Goal: Task Accomplishment & Management: Use online tool/utility

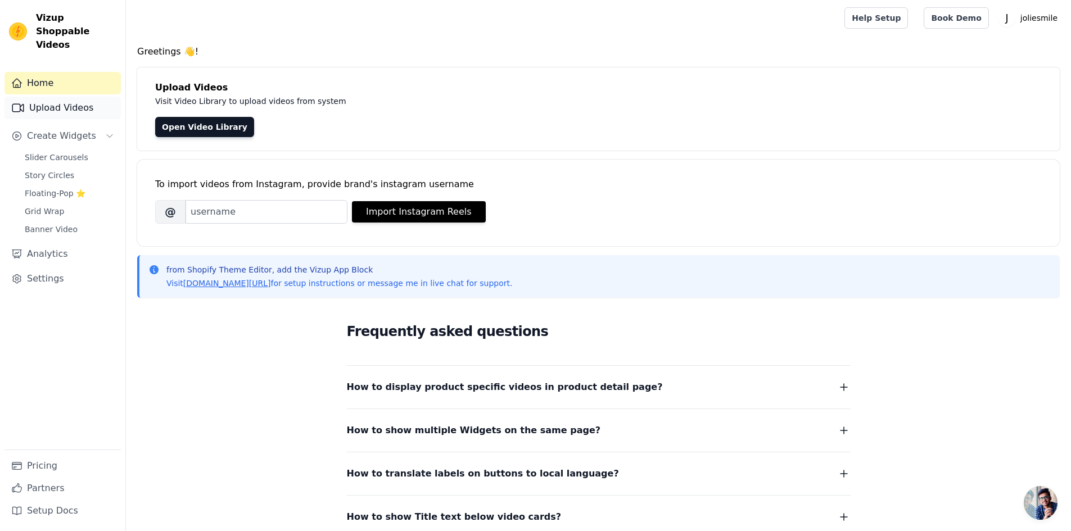
click at [67, 102] on link "Upload Videos" at bounding box center [62, 108] width 116 height 22
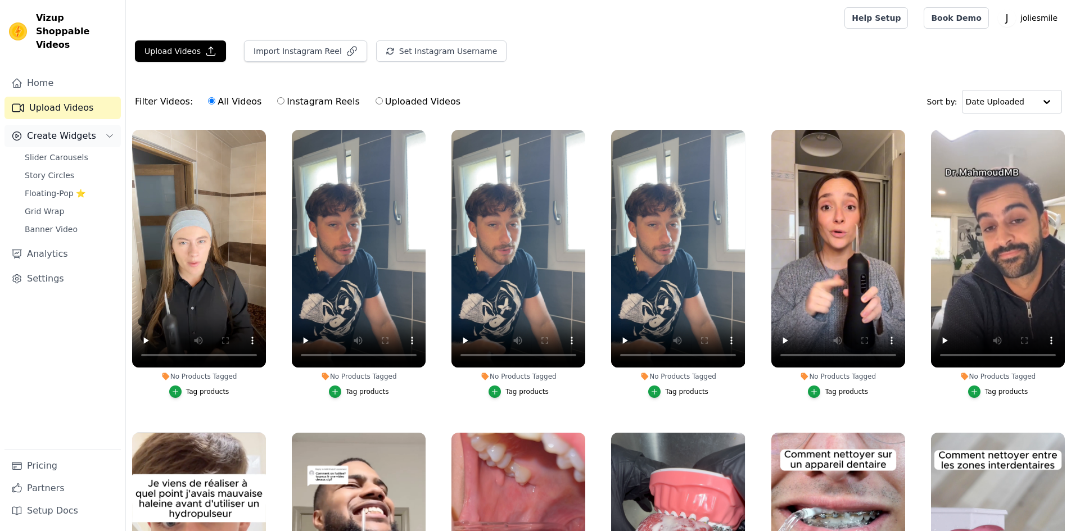
click at [61, 129] on span "Create Widgets" at bounding box center [61, 135] width 69 height 13
click at [37, 152] on span "Slider Carousels" at bounding box center [57, 157] width 64 height 11
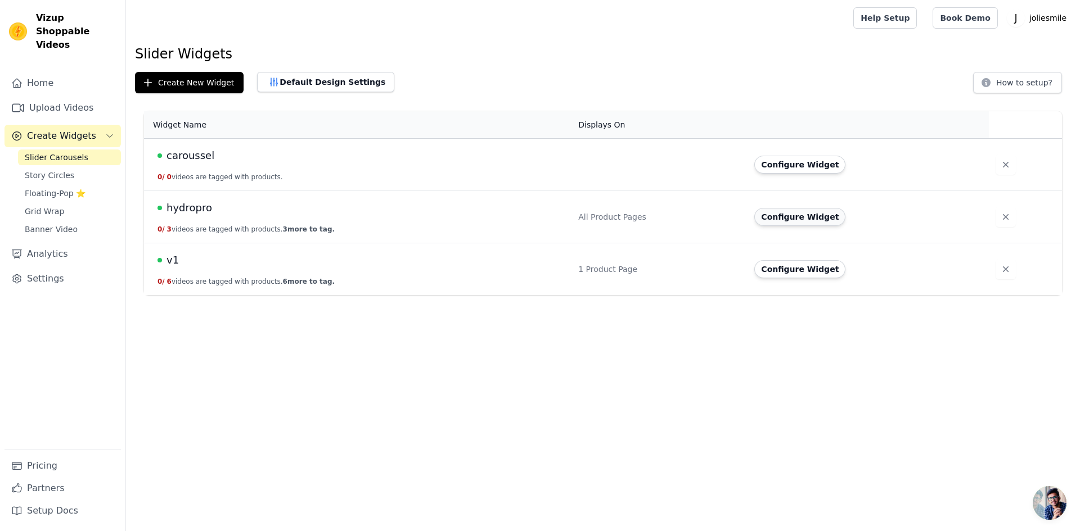
click at [778, 220] on button "Configure Widget" at bounding box center [799, 217] width 91 height 18
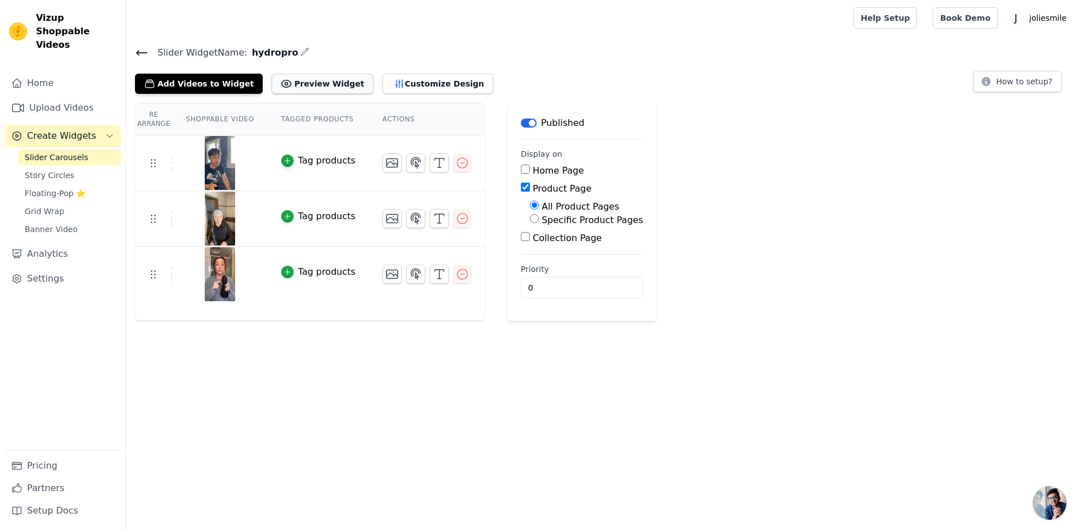
click at [326, 91] on button "Preview Widget" at bounding box center [322, 84] width 101 height 20
click at [415, 80] on button "Customize Design" at bounding box center [437, 84] width 111 height 20
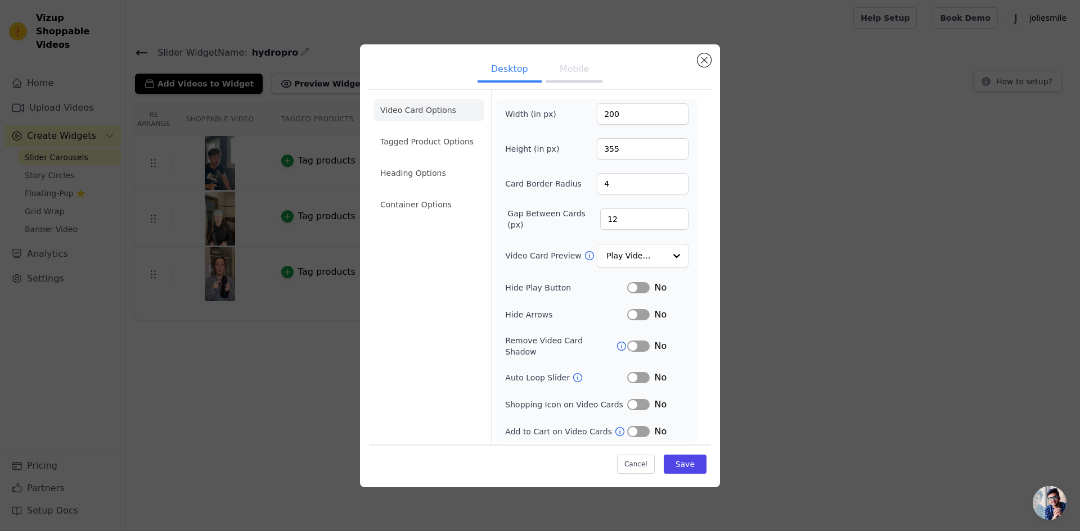
click at [557, 78] on button "Mobile" at bounding box center [574, 70] width 56 height 25
click at [441, 141] on li "Tagged Product Options" at bounding box center [428, 141] width 111 height 22
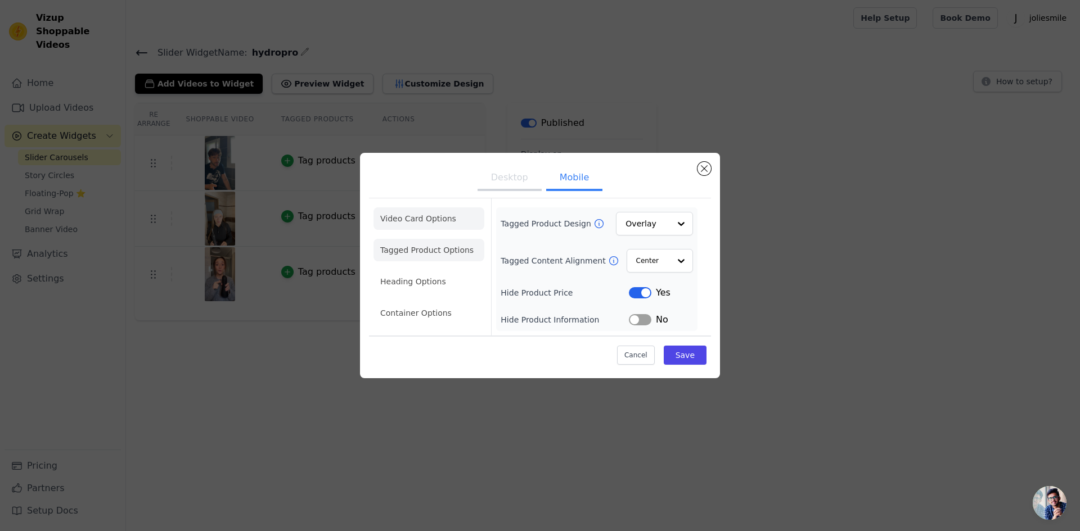
click at [437, 214] on li "Video Card Options" at bounding box center [428, 219] width 111 height 22
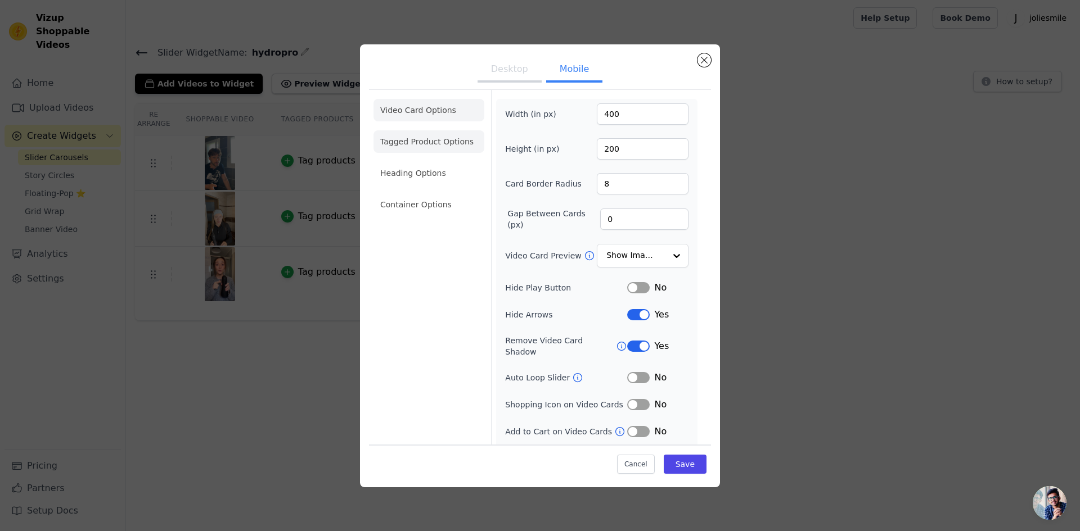
click at [443, 139] on li "Tagged Product Options" at bounding box center [428, 141] width 111 height 22
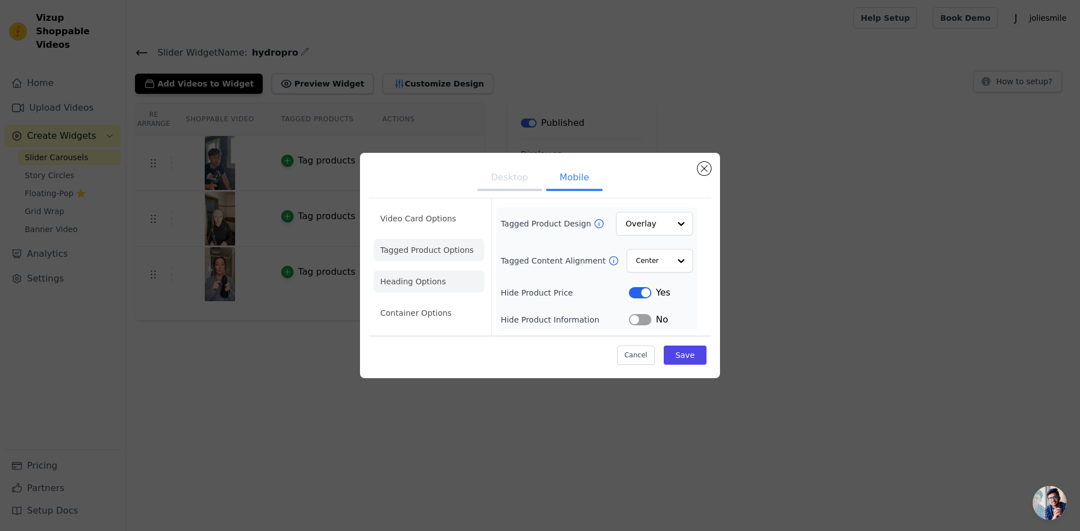
click at [439, 276] on li "Heading Options" at bounding box center [428, 282] width 111 height 22
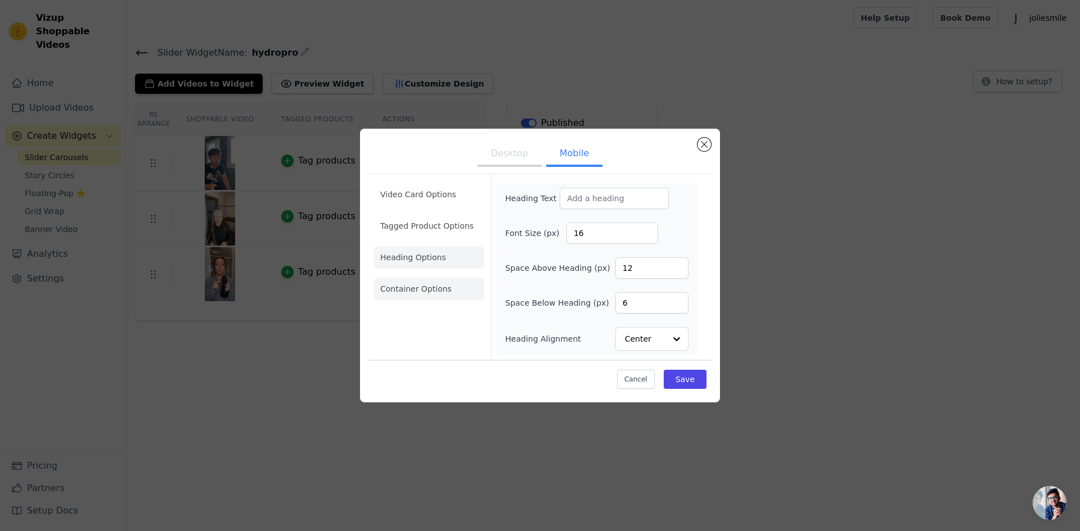
click at [419, 294] on li "Container Options" at bounding box center [428, 289] width 111 height 22
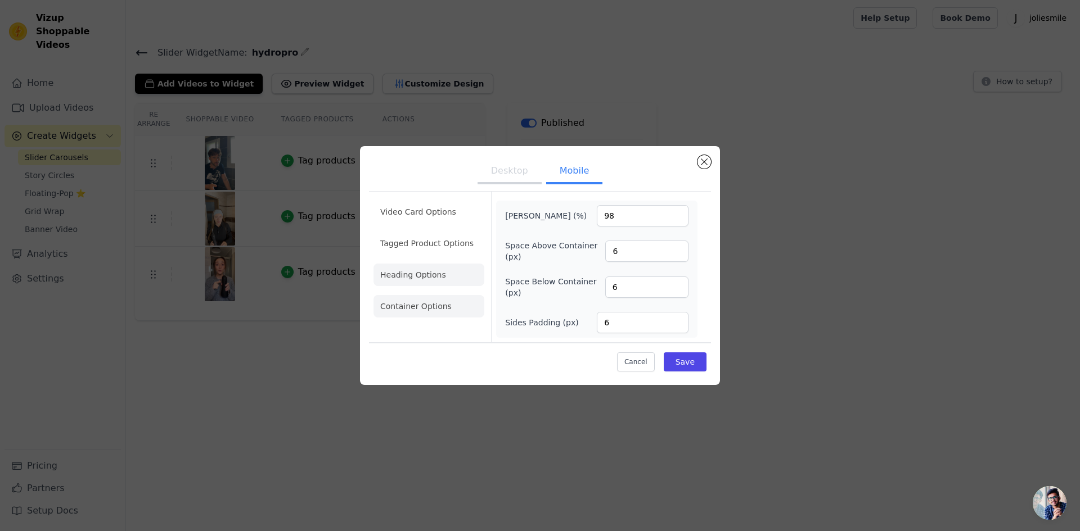
click at [424, 273] on li "Heading Options" at bounding box center [428, 275] width 111 height 22
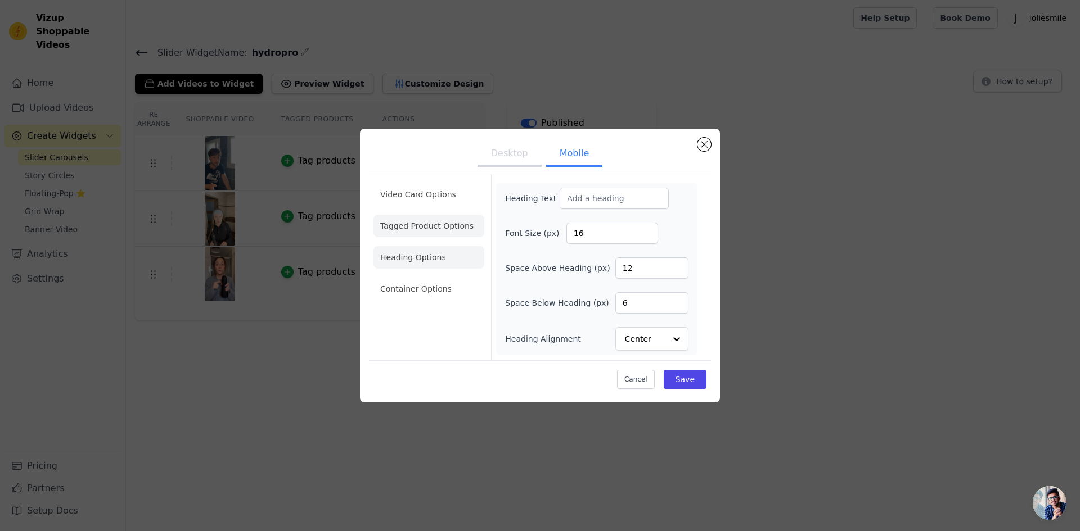
click at [438, 228] on li "Tagged Product Options" at bounding box center [428, 226] width 111 height 22
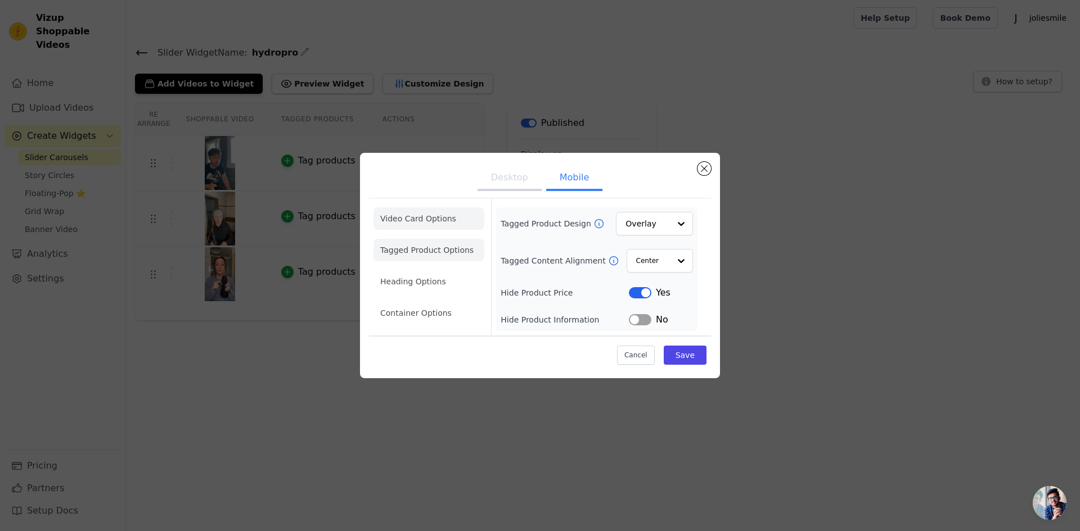
click at [439, 228] on li "Video Card Options" at bounding box center [428, 219] width 111 height 22
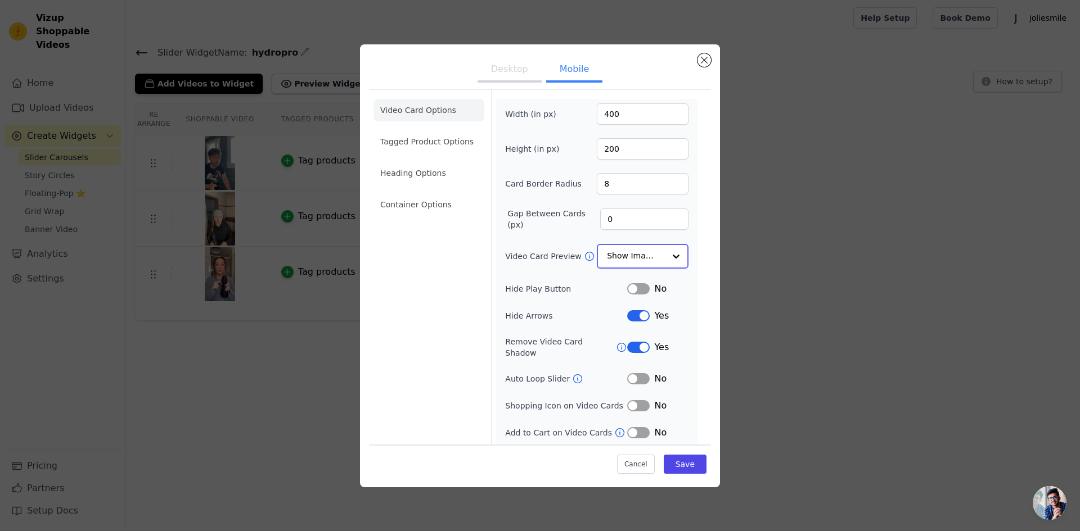
click at [647, 256] on input "Video Card Preview" at bounding box center [636, 256] width 58 height 22
click at [630, 220] on input "0" at bounding box center [644, 219] width 88 height 21
click at [645, 121] on input "400" at bounding box center [643, 113] width 92 height 21
drag, startPoint x: 633, startPoint y: 121, endPoint x: 568, endPoint y: 112, distance: 65.8
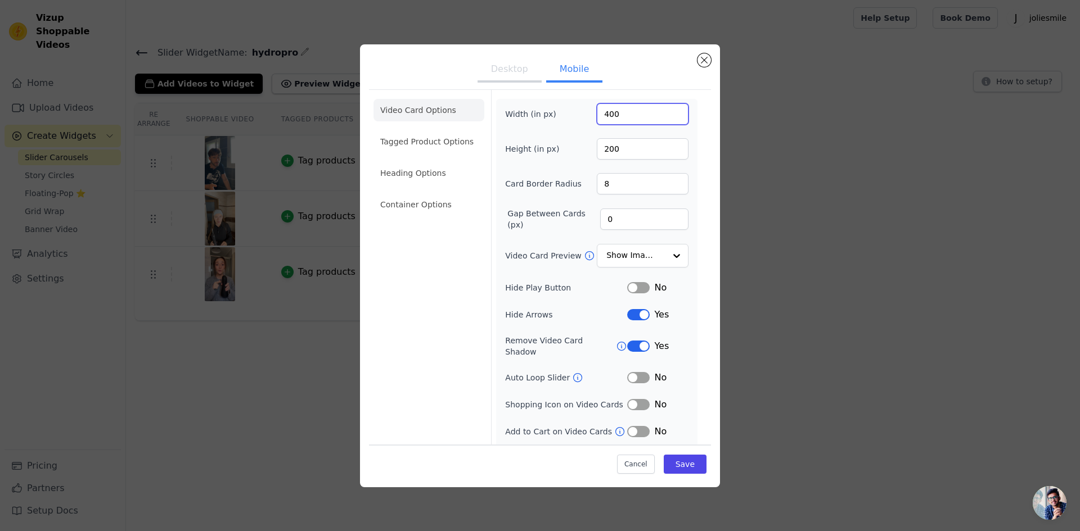
click at [569, 112] on div "Width (in px) 400" at bounding box center [596, 113] width 183 height 21
type input "200"
drag, startPoint x: 622, startPoint y: 150, endPoint x: 573, endPoint y: 144, distance: 49.8
click at [573, 144] on div "Height (in px) 200" at bounding box center [596, 148] width 183 height 21
type input "100"
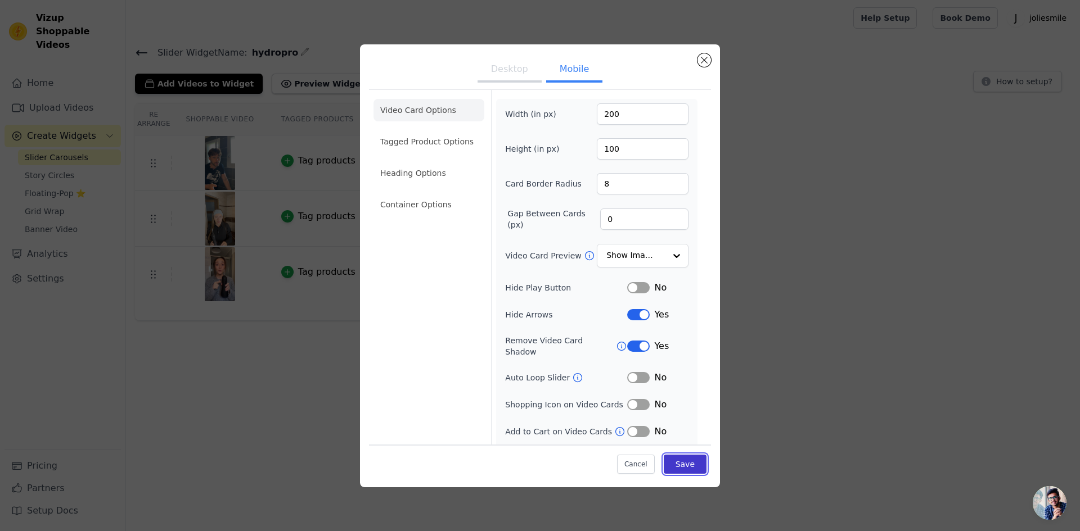
click at [682, 466] on button "Save" at bounding box center [685, 464] width 43 height 19
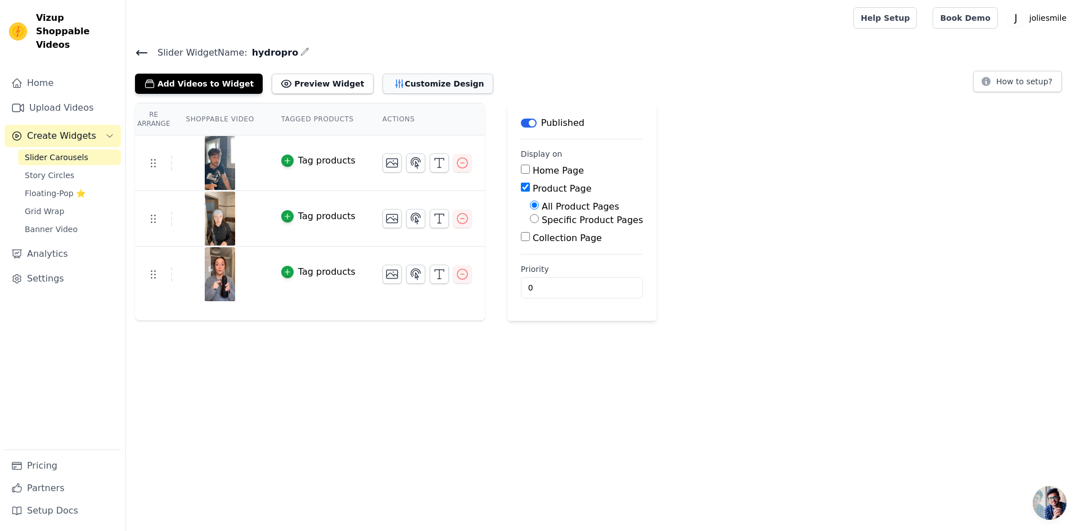
click at [415, 84] on button "Customize Design" at bounding box center [437, 84] width 111 height 20
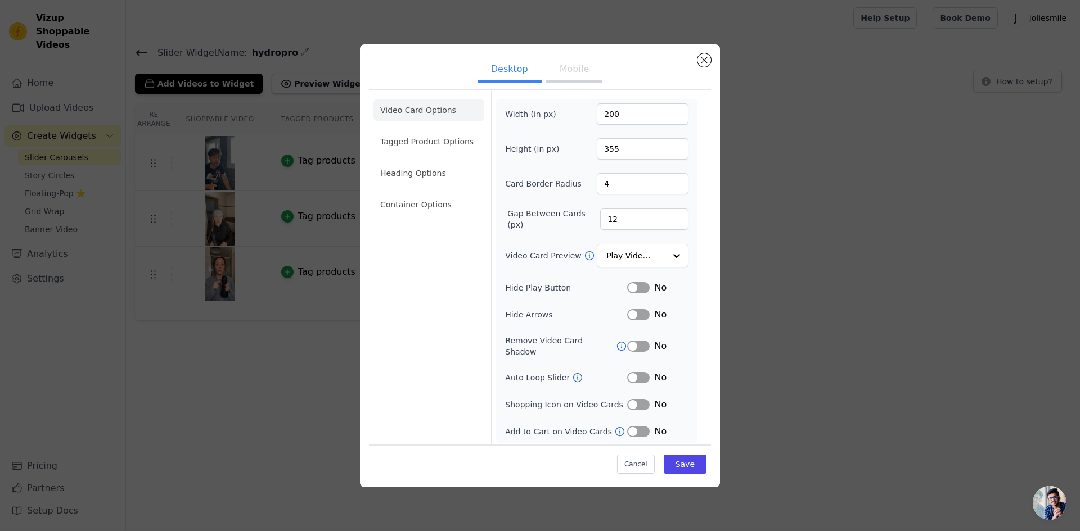
click at [562, 83] on button "Mobile" at bounding box center [574, 70] width 56 height 25
drag, startPoint x: 636, startPoint y: 145, endPoint x: 587, endPoint y: 145, distance: 48.4
click at [587, 145] on div "Height (in px) 100" at bounding box center [596, 148] width 183 height 21
type input "400"
click at [683, 467] on button "Save" at bounding box center [685, 464] width 43 height 19
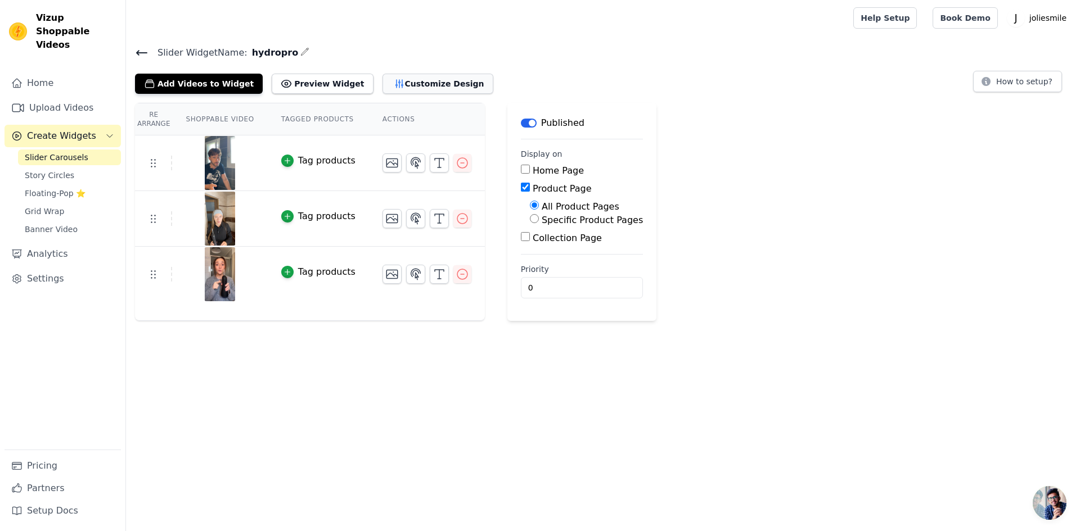
click at [395, 84] on button "Customize Design" at bounding box center [437, 84] width 111 height 20
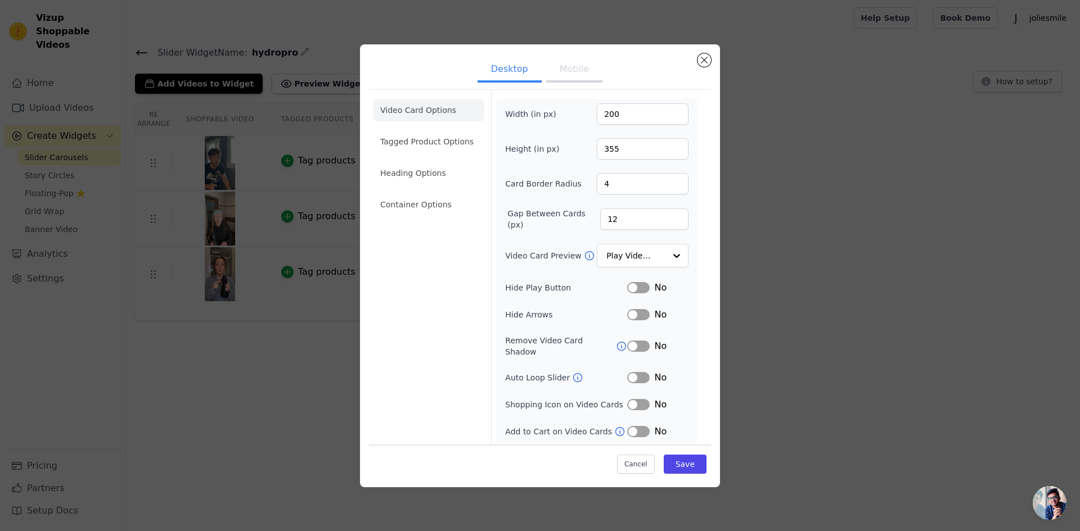
click at [561, 82] on button "Mobile" at bounding box center [574, 70] width 56 height 25
drag, startPoint x: 627, startPoint y: 115, endPoint x: 564, endPoint y: 109, distance: 63.2
click at [564, 109] on div "Width (in px) 200" at bounding box center [596, 113] width 183 height 21
type input "80"
click at [668, 214] on input "1" at bounding box center [644, 219] width 88 height 21
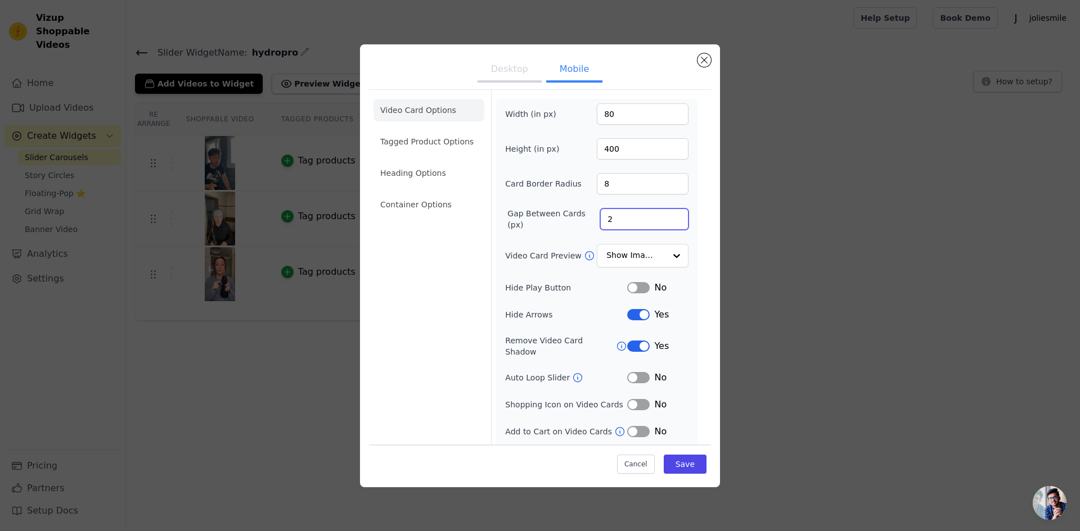
click at [668, 214] on input "2" at bounding box center [644, 219] width 88 height 21
click at [668, 214] on input "3" at bounding box center [644, 219] width 88 height 21
click at [668, 214] on input "4" at bounding box center [644, 219] width 88 height 21
click at [668, 214] on input "5" at bounding box center [644, 219] width 88 height 21
click at [668, 214] on input "6" at bounding box center [644, 219] width 88 height 21
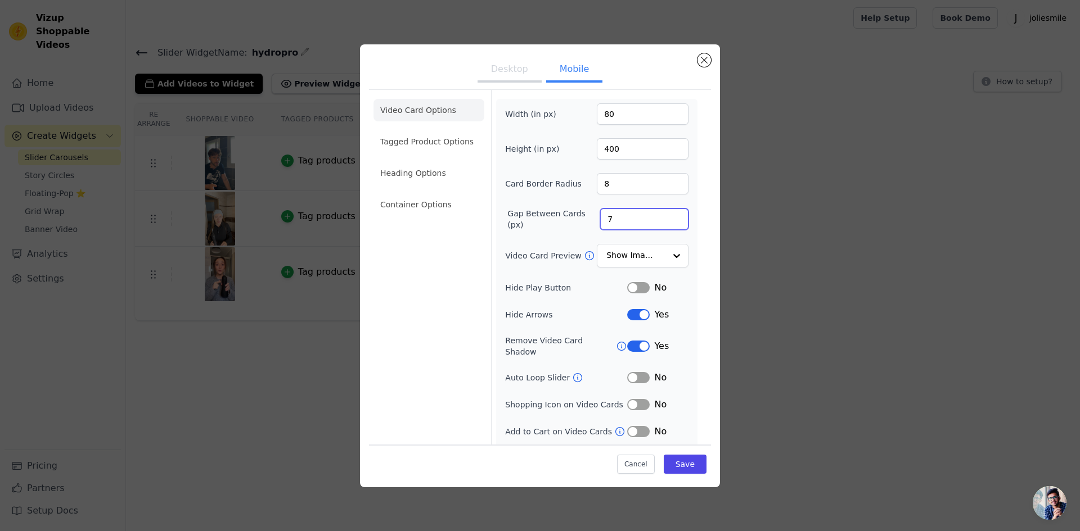
click at [668, 214] on input "7" at bounding box center [644, 219] width 88 height 21
type input "8"
click at [670, 218] on input "8" at bounding box center [644, 219] width 88 height 21
click at [683, 463] on button "Save" at bounding box center [685, 464] width 43 height 19
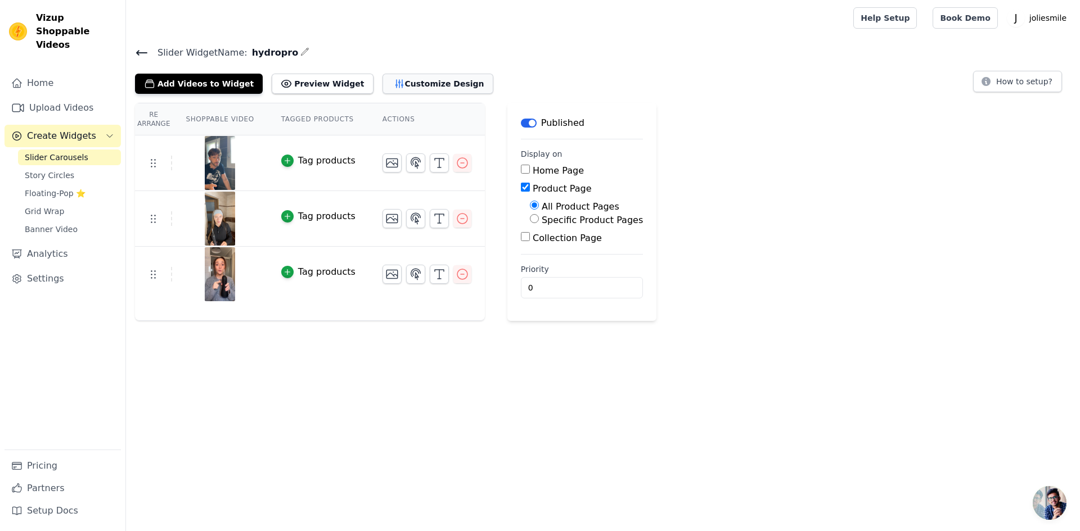
click at [403, 80] on button "Customize Design" at bounding box center [437, 84] width 111 height 20
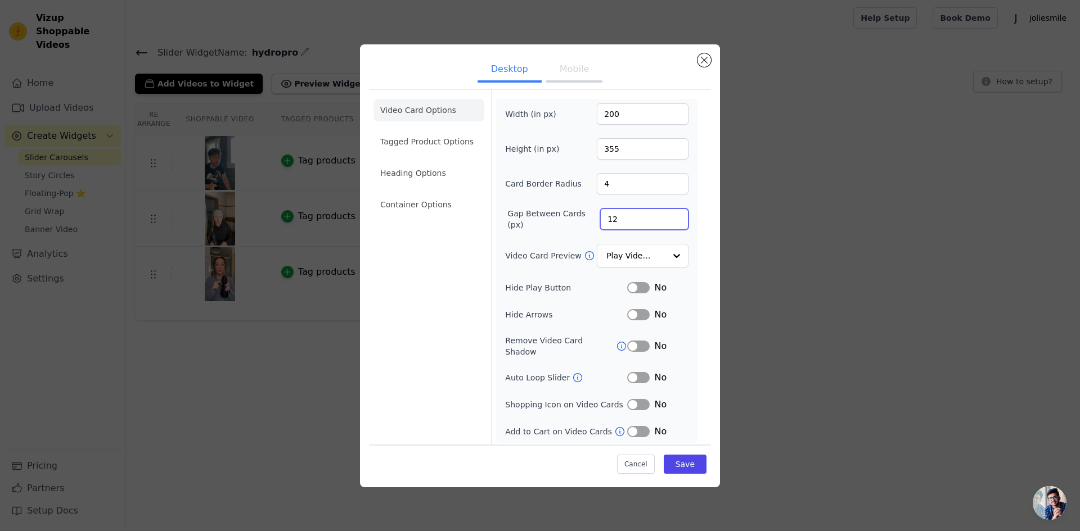
drag, startPoint x: 633, startPoint y: 220, endPoint x: 587, endPoint y: 219, distance: 46.7
click at [587, 219] on div "Gap Between Cards (px) 12" at bounding box center [596, 219] width 183 height 22
type input "100"
click at [697, 460] on button "Save" at bounding box center [685, 464] width 43 height 19
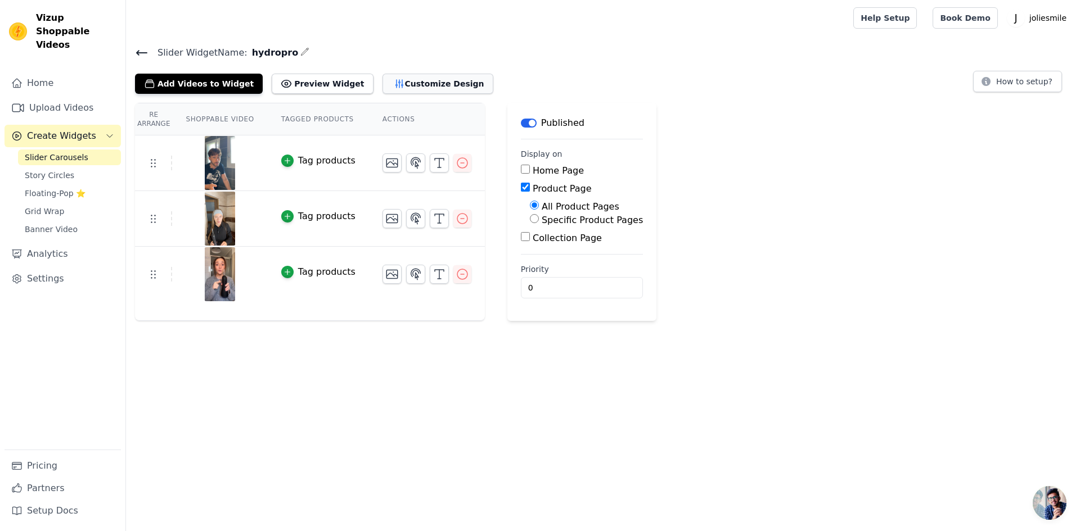
click at [408, 79] on button "Customize Design" at bounding box center [437, 84] width 111 height 20
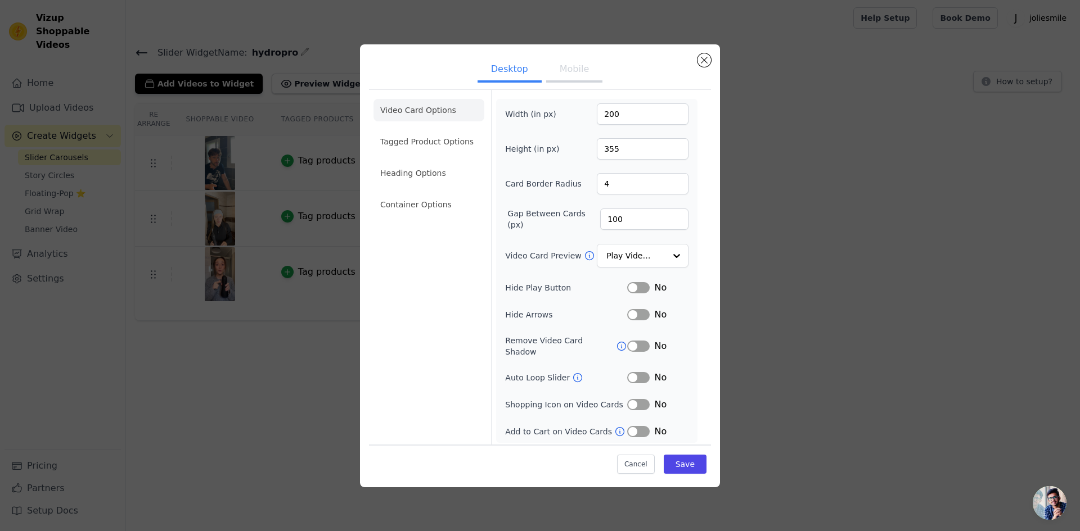
click at [556, 75] on button "Mobile" at bounding box center [574, 70] width 56 height 25
drag, startPoint x: 643, startPoint y: 220, endPoint x: 605, endPoint y: 217, distance: 37.8
click at [606, 217] on input "8" at bounding box center [644, 219] width 88 height 21
drag, startPoint x: 617, startPoint y: 217, endPoint x: 585, endPoint y: 217, distance: 31.5
click at [585, 217] on div "Gap Between Cards (px) 8" at bounding box center [596, 219] width 183 height 22
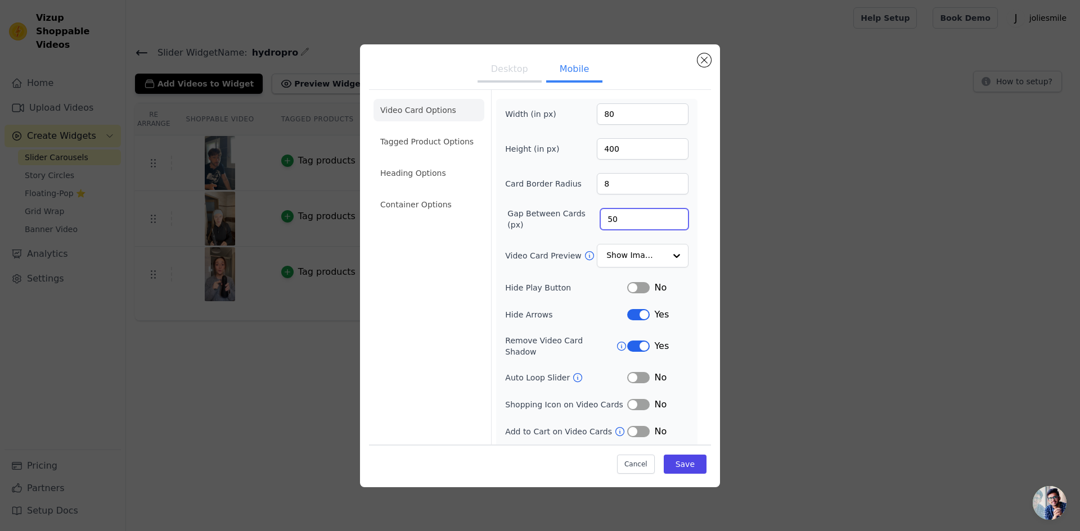
type input "50"
click at [565, 237] on div "Width (in px) 80 Height (in px) 400 Card Border Radius 8 Gap Between Cards (px)…" at bounding box center [596, 284] width 183 height 362
click at [681, 461] on button "Save" at bounding box center [685, 464] width 43 height 19
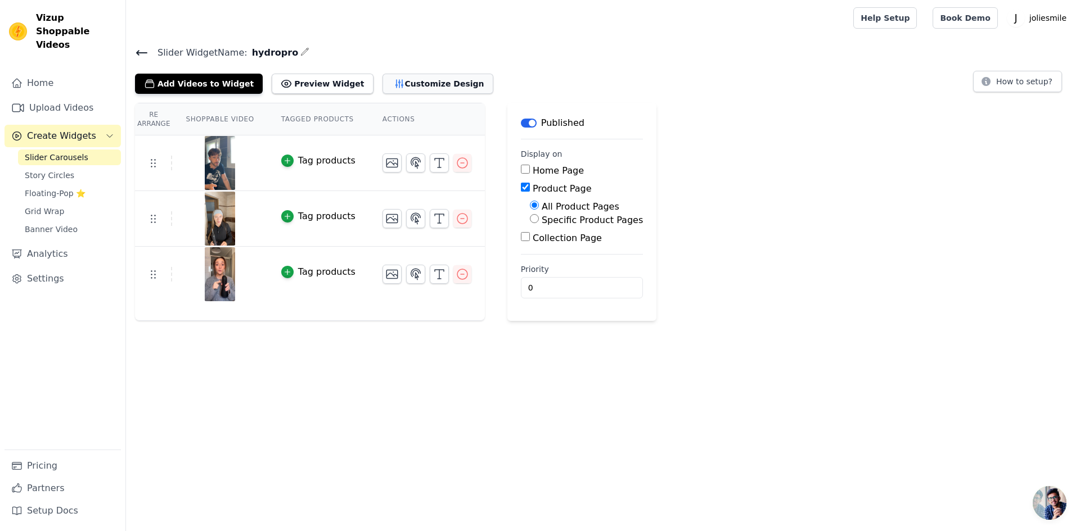
click at [395, 93] on button "Customize Design" at bounding box center [437, 84] width 111 height 20
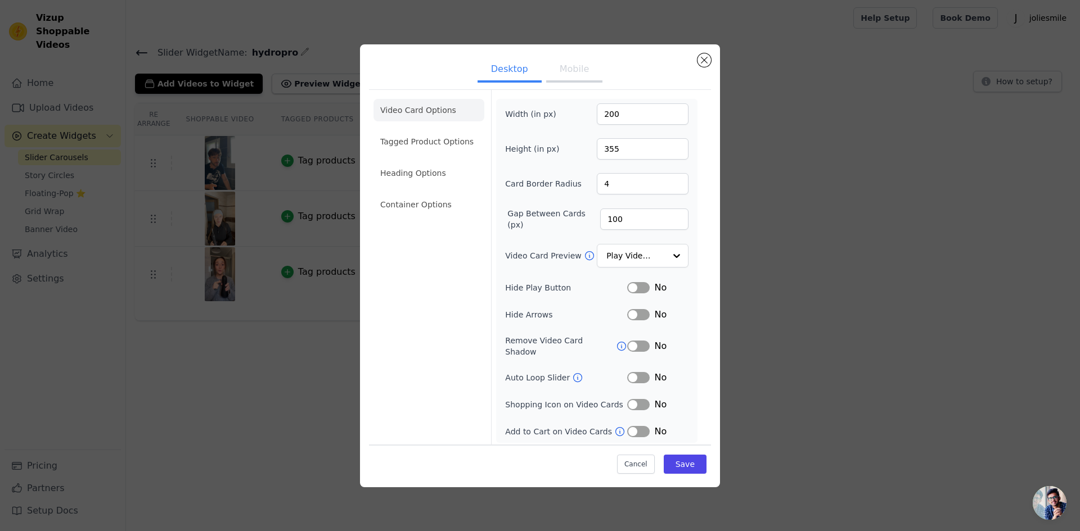
click at [577, 83] on button "Mobile" at bounding box center [574, 70] width 56 height 25
drag, startPoint x: 634, startPoint y: 217, endPoint x: 580, endPoint y: 211, distance: 54.3
click at [580, 211] on div "Gap Between Cards (px) 50" at bounding box center [596, 219] width 183 height 22
type input "30"
drag, startPoint x: 611, startPoint y: 146, endPoint x: 578, endPoint y: 146, distance: 33.2
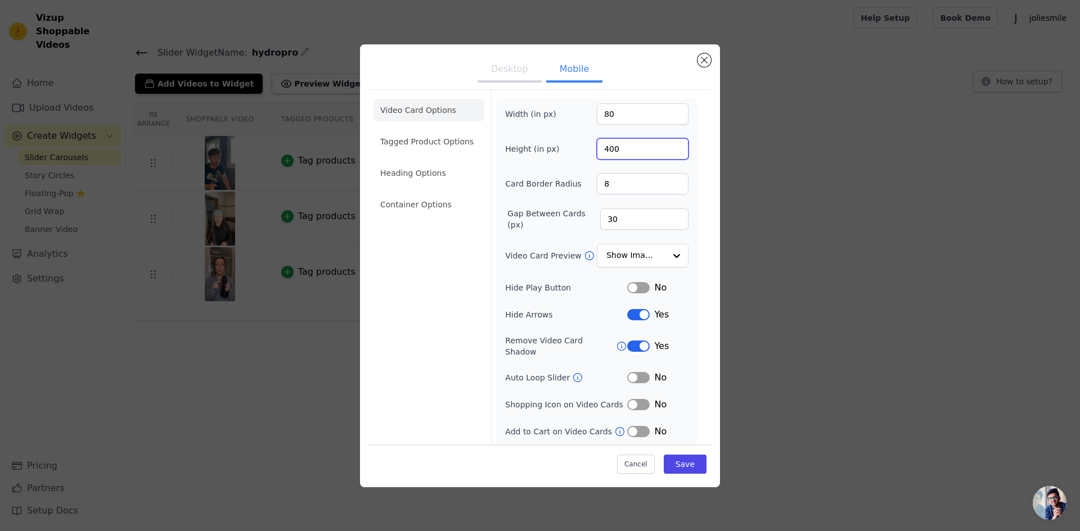
click at [578, 146] on div "Height (in px) 400" at bounding box center [596, 148] width 183 height 21
type input "200"
click at [683, 462] on button "Save" at bounding box center [685, 464] width 43 height 19
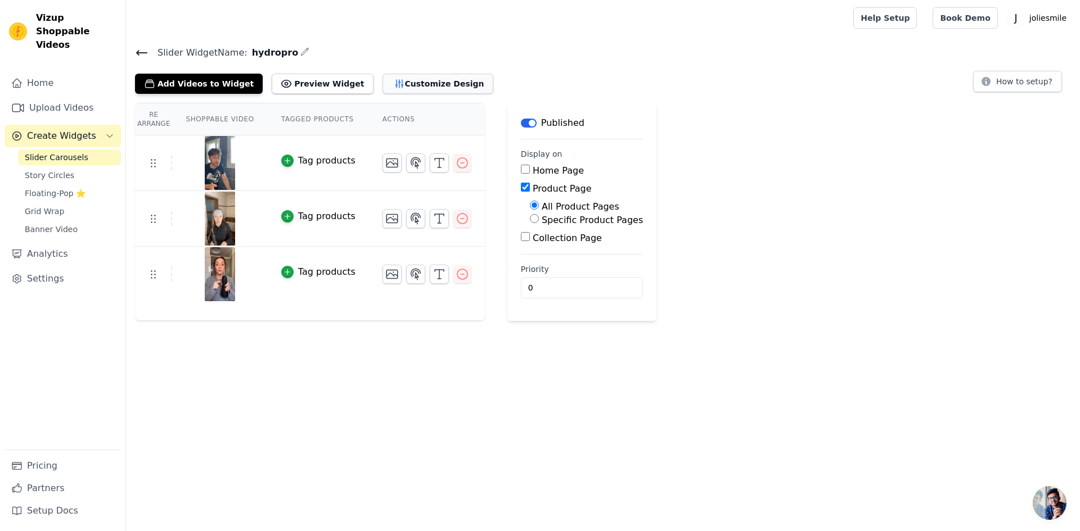
click at [417, 89] on button "Customize Design" at bounding box center [437, 84] width 111 height 20
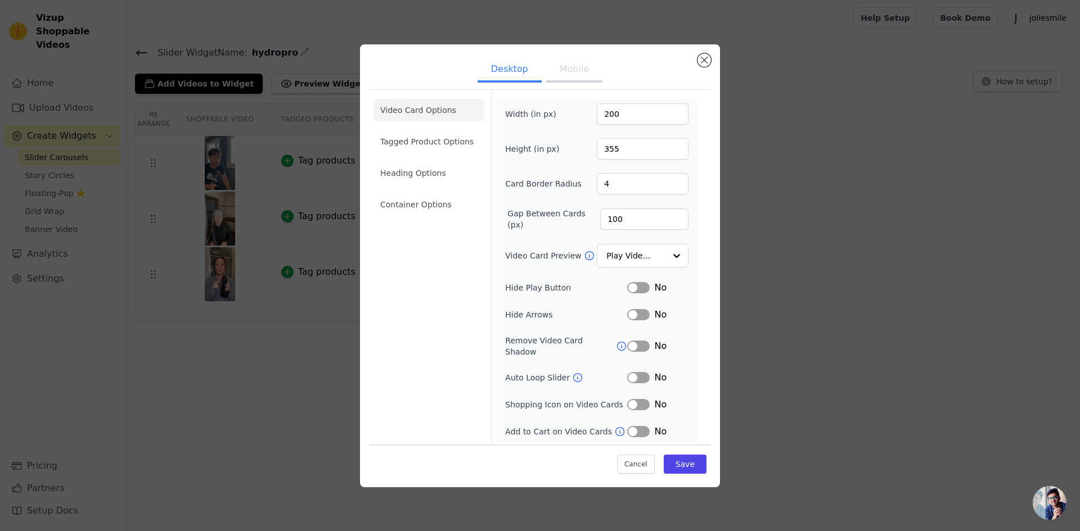
click at [549, 82] on button "Mobile" at bounding box center [574, 70] width 56 height 25
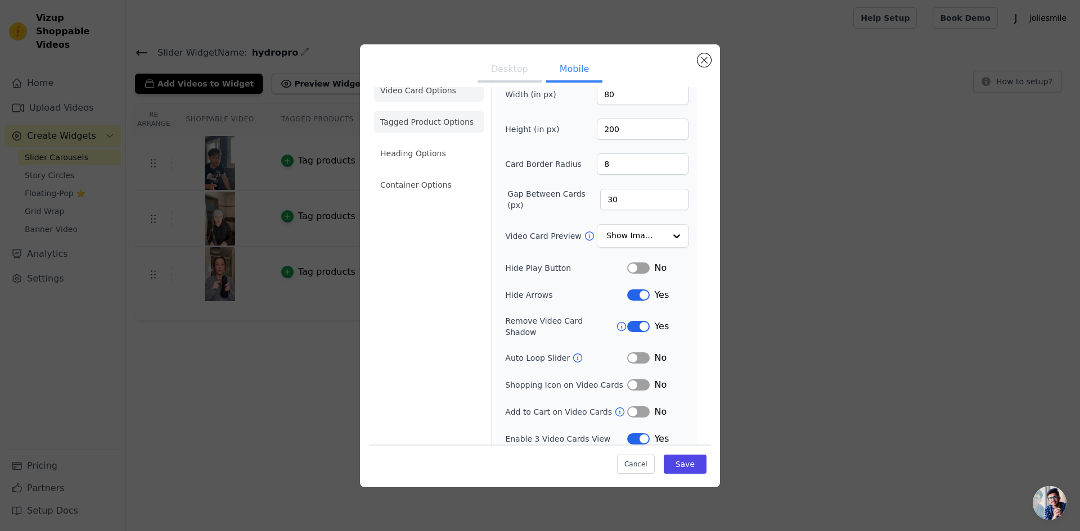
click at [442, 123] on li "Tagged Product Options" at bounding box center [428, 122] width 111 height 22
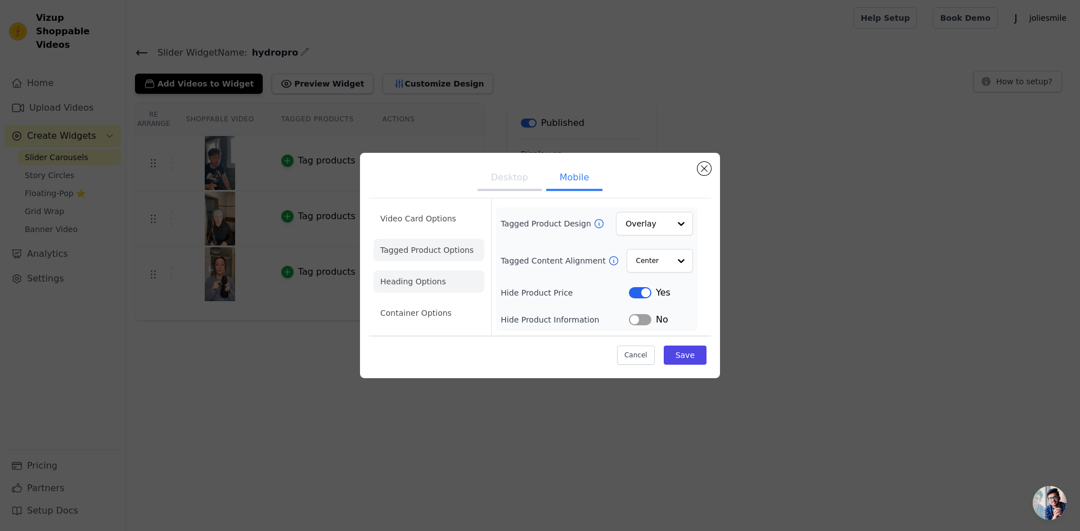
click at [447, 281] on li "Heading Options" at bounding box center [428, 282] width 111 height 22
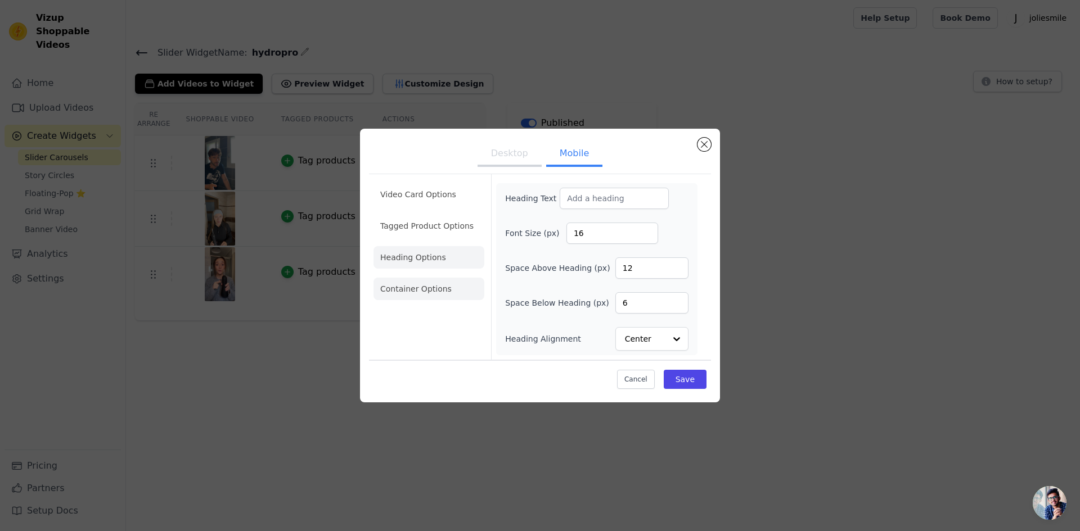
click at [444, 297] on li "Container Options" at bounding box center [428, 289] width 111 height 22
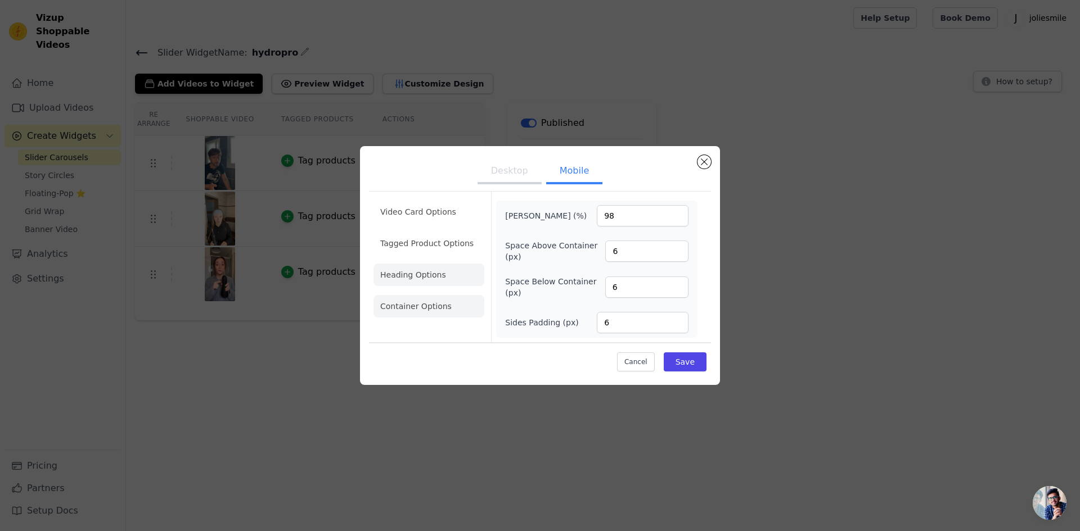
click at [448, 281] on li "Heading Options" at bounding box center [428, 275] width 111 height 22
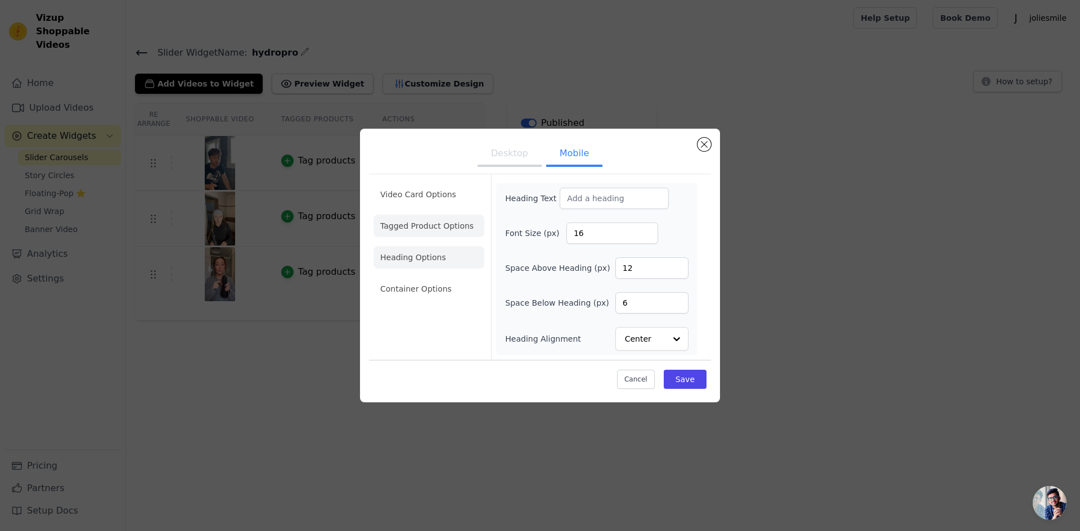
click at [434, 232] on li "Tagged Product Options" at bounding box center [428, 226] width 111 height 22
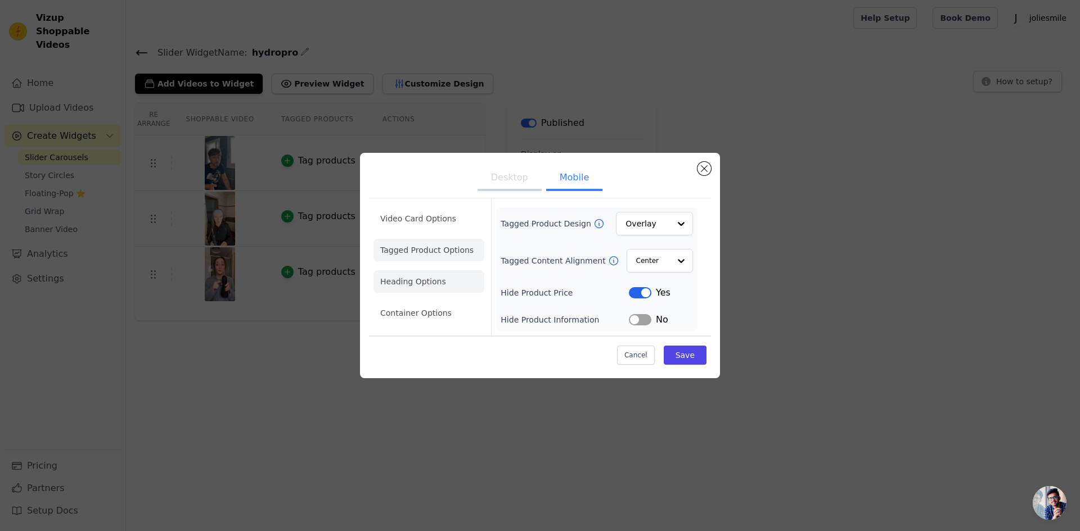
click at [449, 280] on li "Heading Options" at bounding box center [428, 282] width 111 height 22
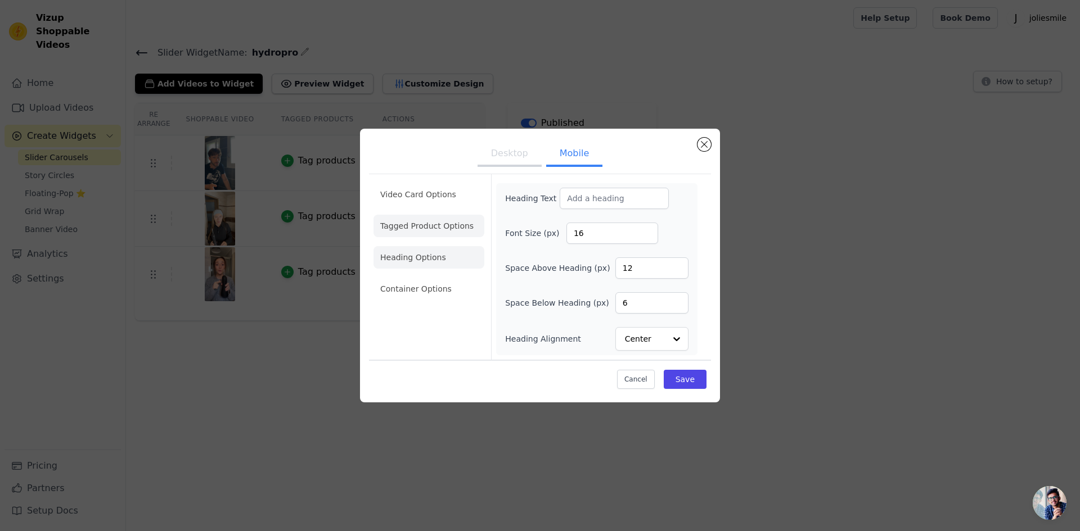
click at [448, 232] on li "Tagged Product Options" at bounding box center [428, 226] width 111 height 22
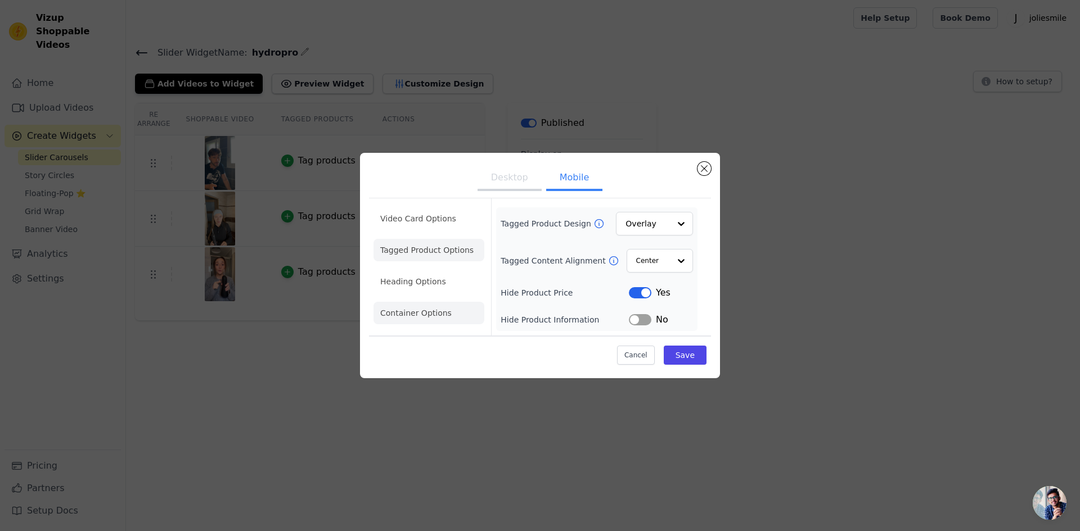
click at [429, 312] on li "Container Options" at bounding box center [428, 313] width 111 height 22
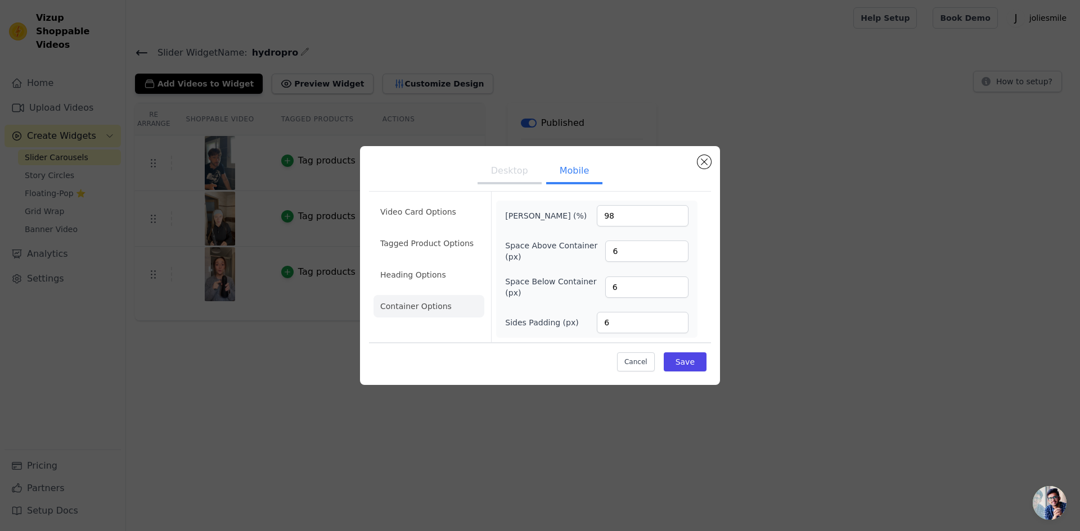
click at [440, 200] on ul "Video Card Options Tagged Product Options Heading Options Container Options" at bounding box center [428, 259] width 111 height 126
click at [448, 214] on li "Video Card Options" at bounding box center [428, 212] width 111 height 22
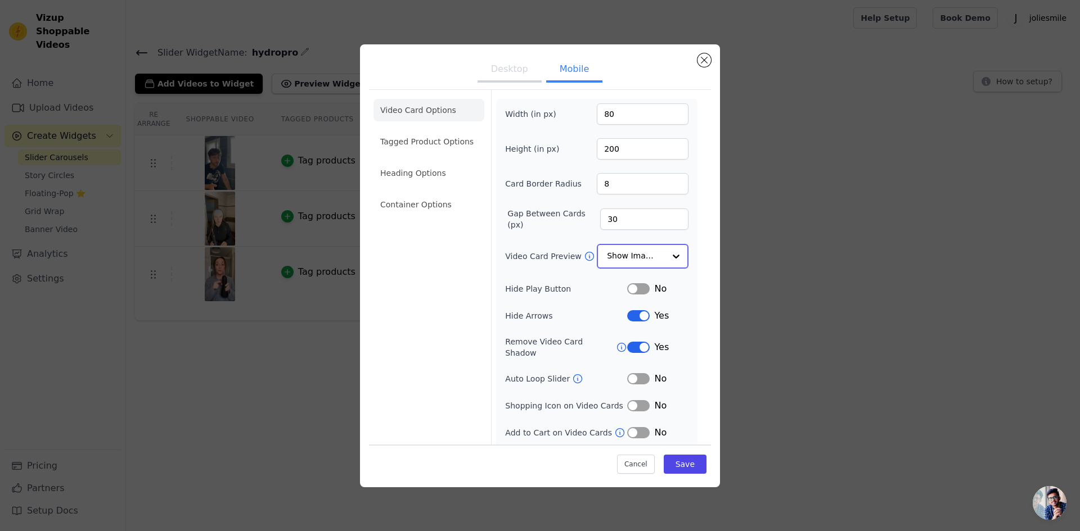
click at [633, 253] on input "Video Card Preview" at bounding box center [636, 256] width 58 height 22
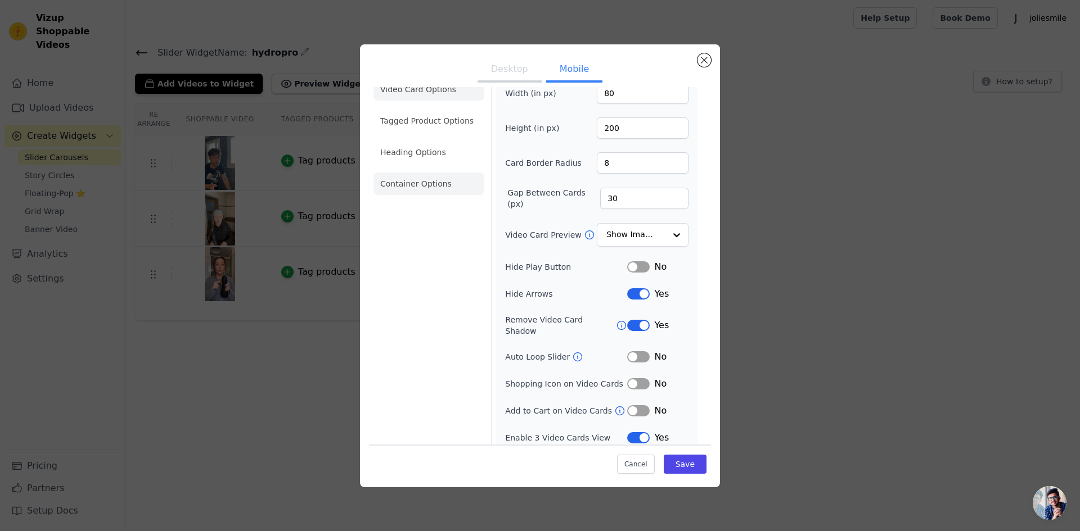
scroll to position [20, 0]
click at [433, 186] on li "Container Options" at bounding box center [428, 185] width 111 height 22
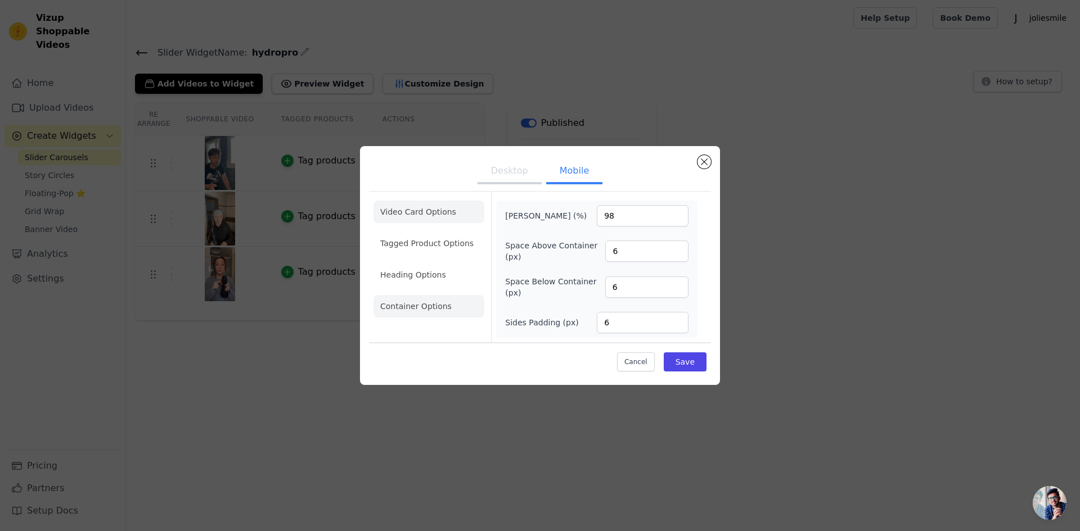
click at [430, 220] on li "Video Card Options" at bounding box center [428, 212] width 111 height 22
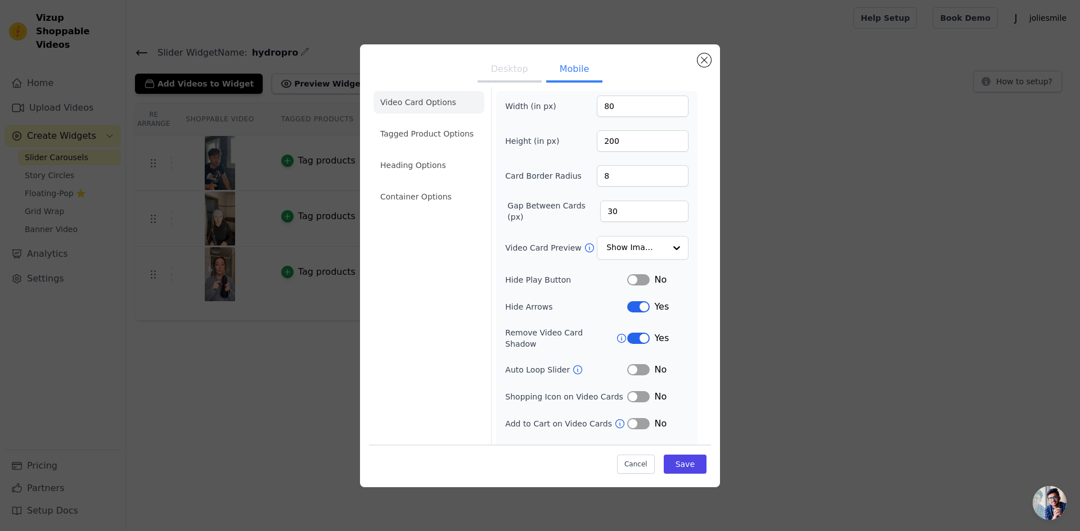
scroll to position [20, 0]
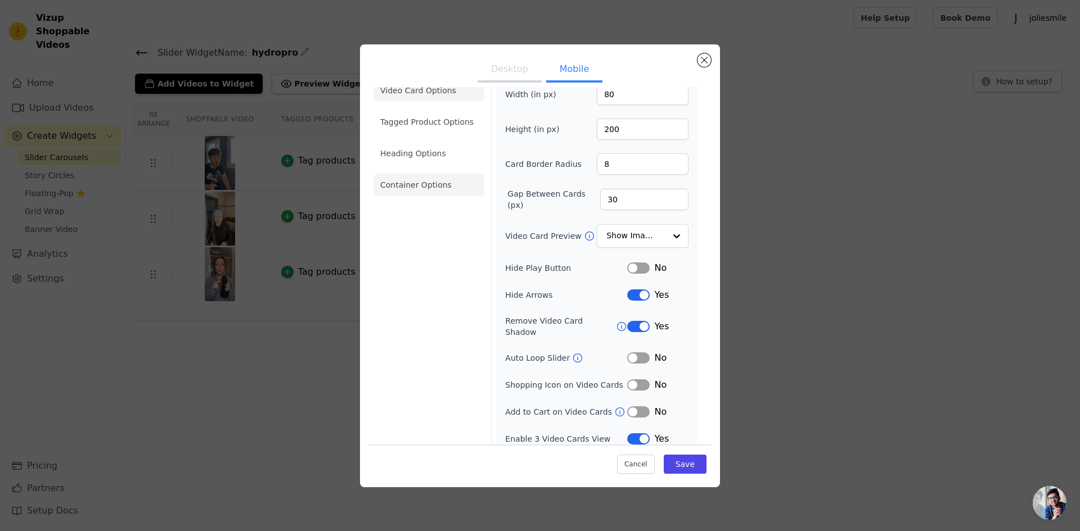
click at [425, 188] on li "Container Options" at bounding box center [428, 185] width 111 height 22
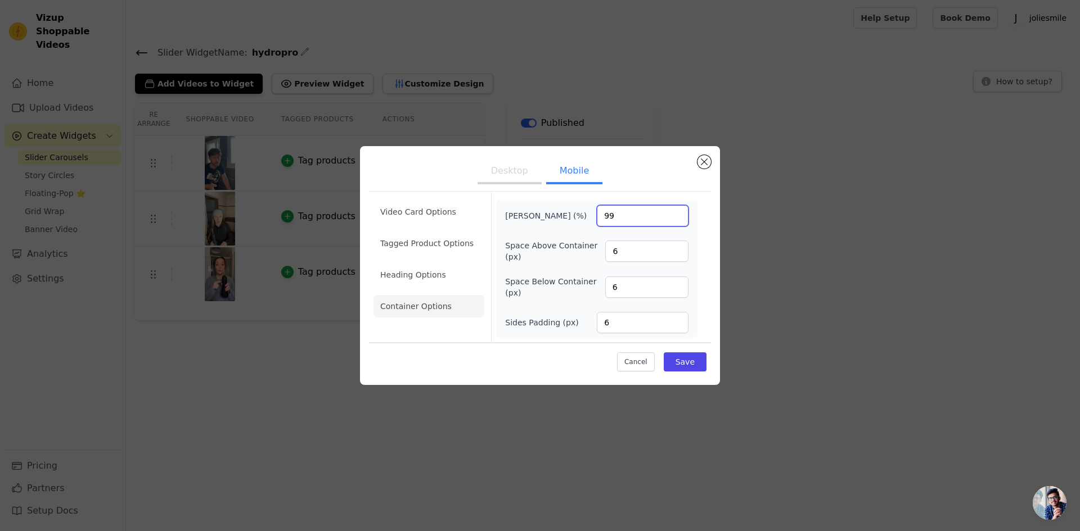
click at [677, 215] on input "99" at bounding box center [643, 215] width 92 height 21
type input "100"
click at [676, 214] on input "100" at bounding box center [643, 215] width 92 height 21
click at [444, 212] on li "Video Card Options" at bounding box center [428, 212] width 111 height 22
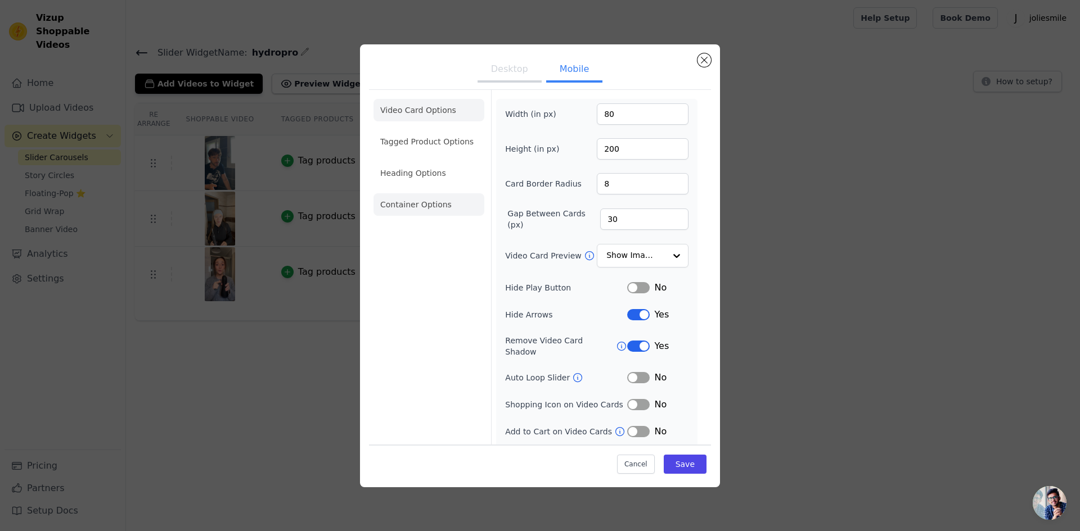
click at [388, 210] on li "Container Options" at bounding box center [428, 204] width 111 height 22
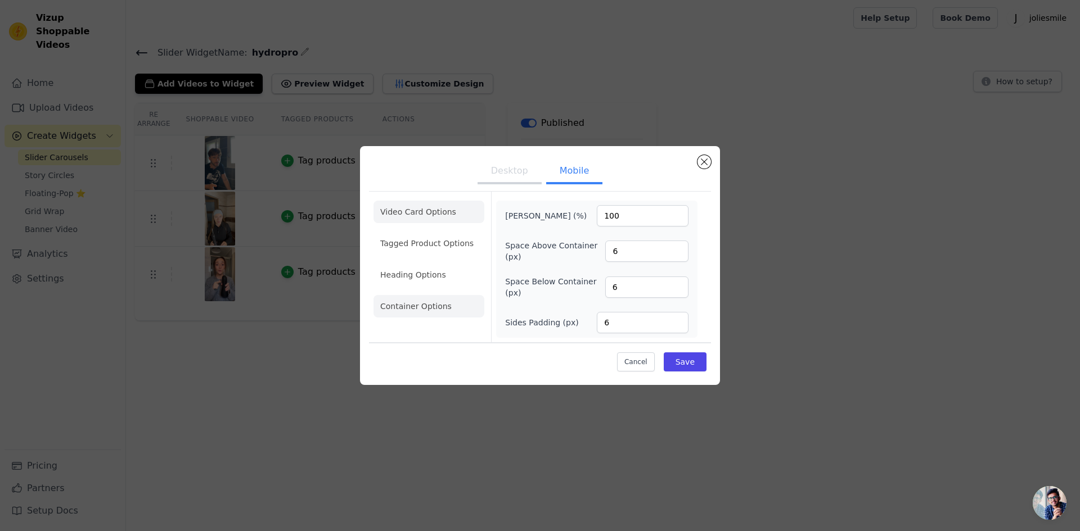
click at [408, 210] on li "Video Card Options" at bounding box center [428, 212] width 111 height 22
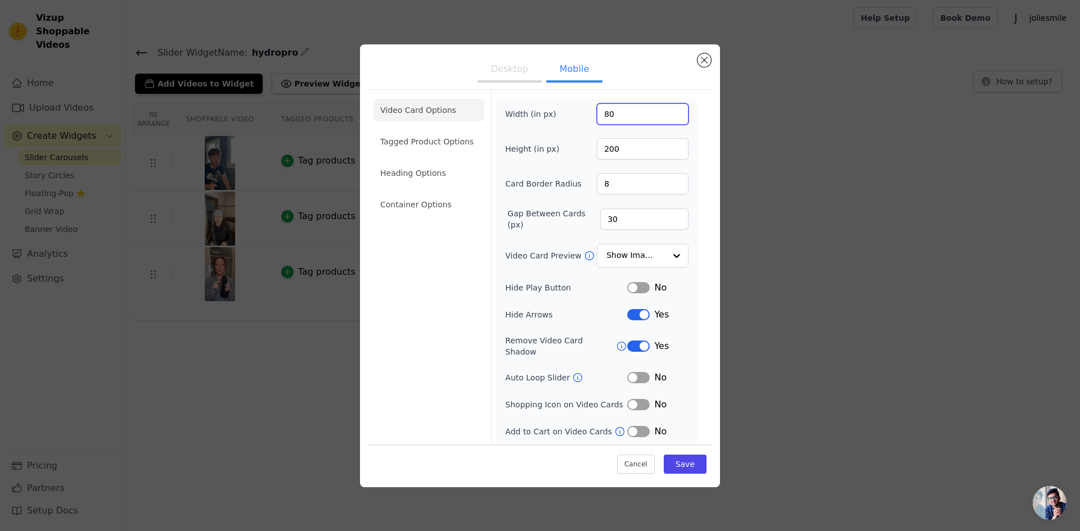
drag, startPoint x: 630, startPoint y: 114, endPoint x: 561, endPoint y: 116, distance: 69.2
click at [561, 116] on div "Width (in px) 80" at bounding box center [596, 113] width 183 height 21
type input "150"
click at [547, 145] on label "Height (in px)" at bounding box center [535, 148] width 61 height 11
click at [597, 145] on input "200" at bounding box center [643, 148] width 92 height 21
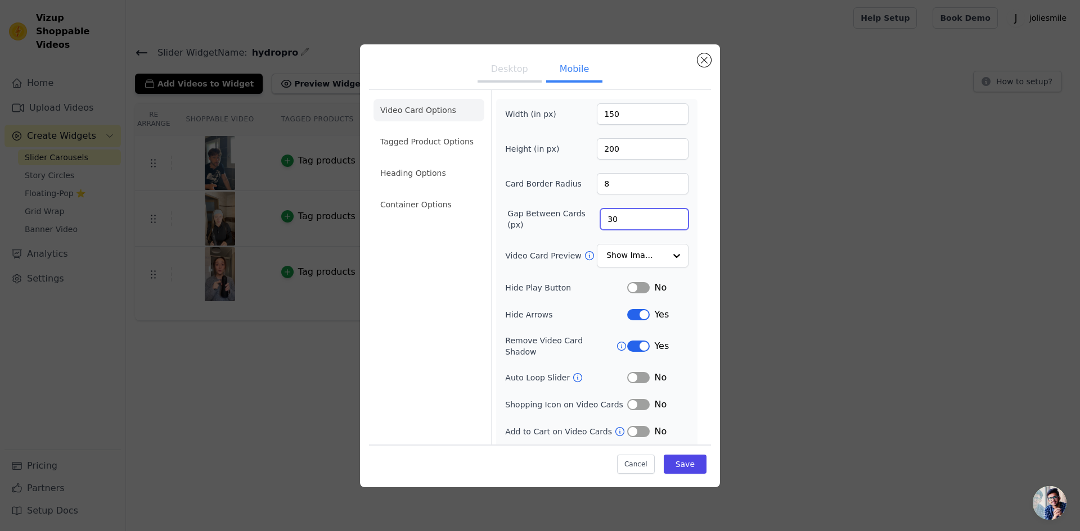
drag, startPoint x: 617, startPoint y: 215, endPoint x: 592, endPoint y: 215, distance: 25.3
click at [600, 215] on input "30" at bounding box center [644, 219] width 88 height 21
type input "40"
click at [522, 217] on label "Gap Between Cards (px)" at bounding box center [553, 219] width 93 height 22
click at [600, 217] on input "40" at bounding box center [644, 219] width 88 height 21
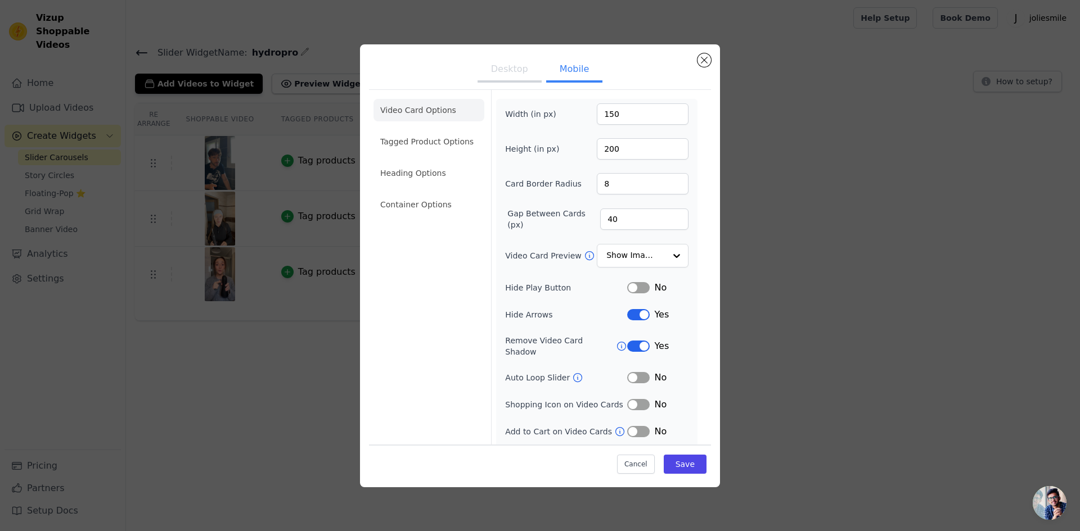
click at [415, 218] on ul "Video Card Options Tagged Product Options Heading Options Container Options" at bounding box center [428, 157] width 111 height 126
click at [415, 205] on li "Container Options" at bounding box center [428, 204] width 111 height 22
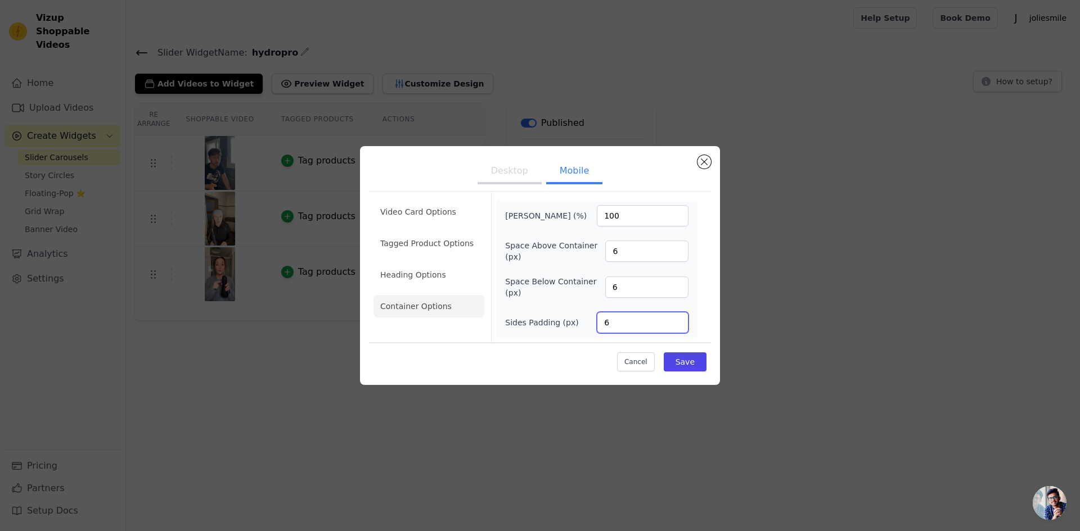
drag, startPoint x: 630, startPoint y: 320, endPoint x: 582, endPoint y: 325, distance: 48.6
click at [582, 325] on div "Sides Padding (px) 6" at bounding box center [596, 322] width 183 height 21
type input "40"
click at [692, 356] on button "Save" at bounding box center [685, 362] width 43 height 19
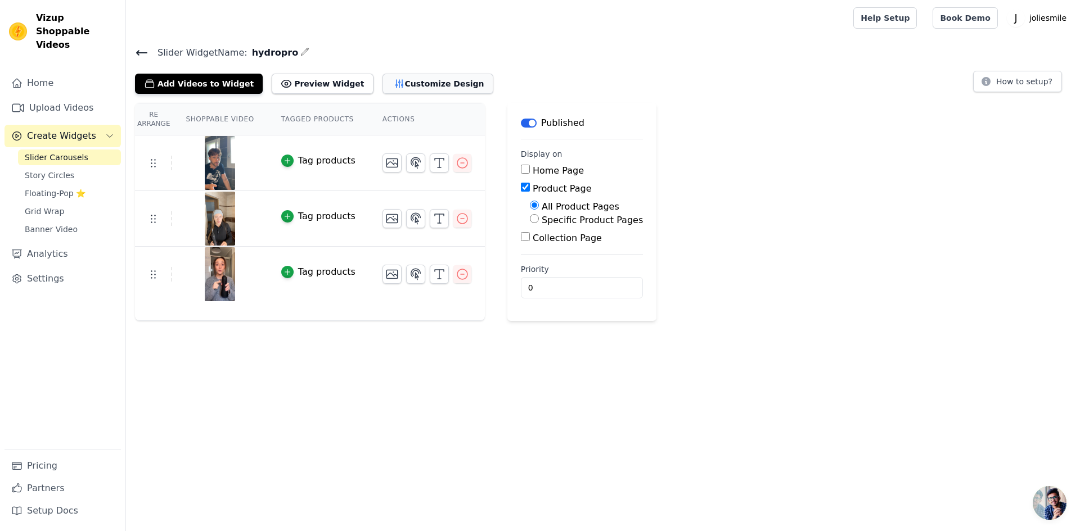
click at [402, 84] on button "Customize Design" at bounding box center [437, 84] width 111 height 20
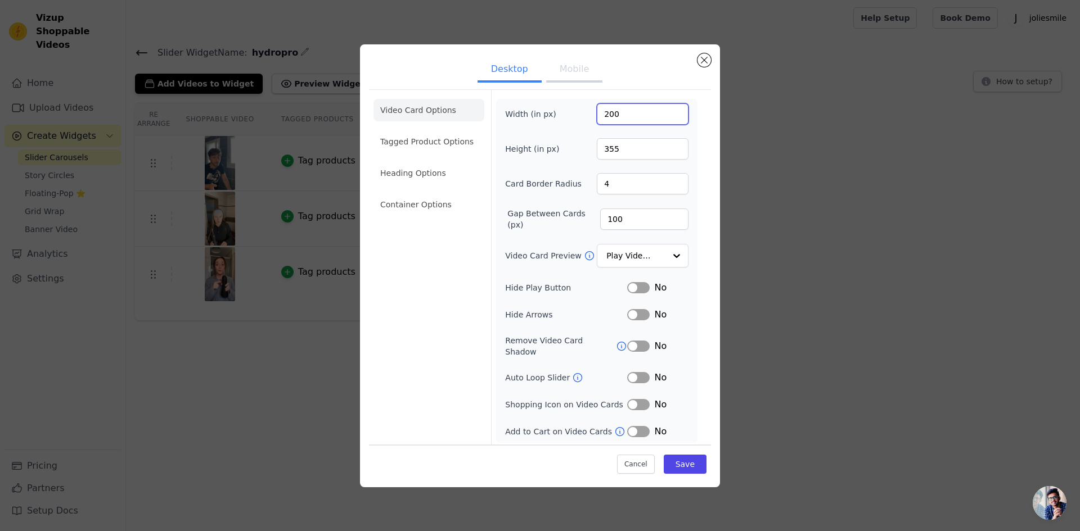
drag, startPoint x: 634, startPoint y: 120, endPoint x: 580, endPoint y: 119, distance: 54.0
click at [580, 119] on div "Width (in px) 200" at bounding box center [596, 113] width 183 height 21
type input "200"
click at [570, 73] on button "Mobile" at bounding box center [574, 70] width 56 height 25
drag, startPoint x: 621, startPoint y: 109, endPoint x: 582, endPoint y: 110, distance: 39.4
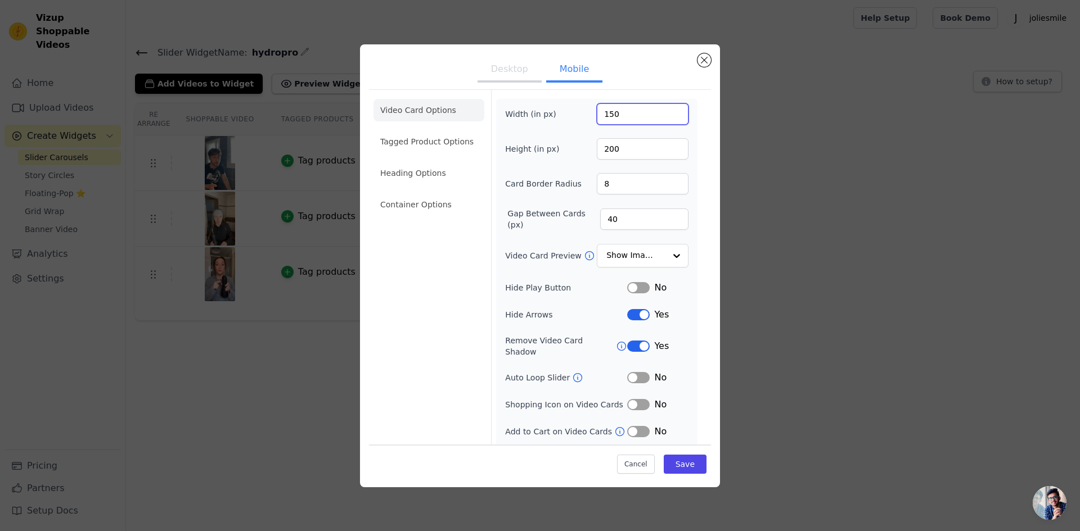
click at [582, 110] on div "Width (in px) 150" at bounding box center [596, 113] width 183 height 21
type input "100"
click at [677, 467] on button "Save" at bounding box center [685, 464] width 43 height 19
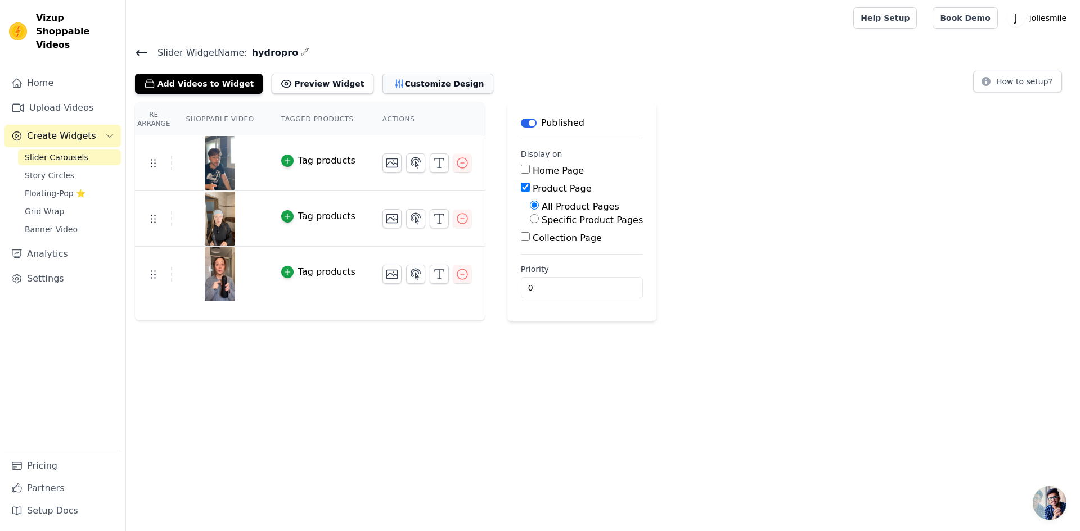
click at [405, 78] on button "Customize Design" at bounding box center [437, 84] width 111 height 20
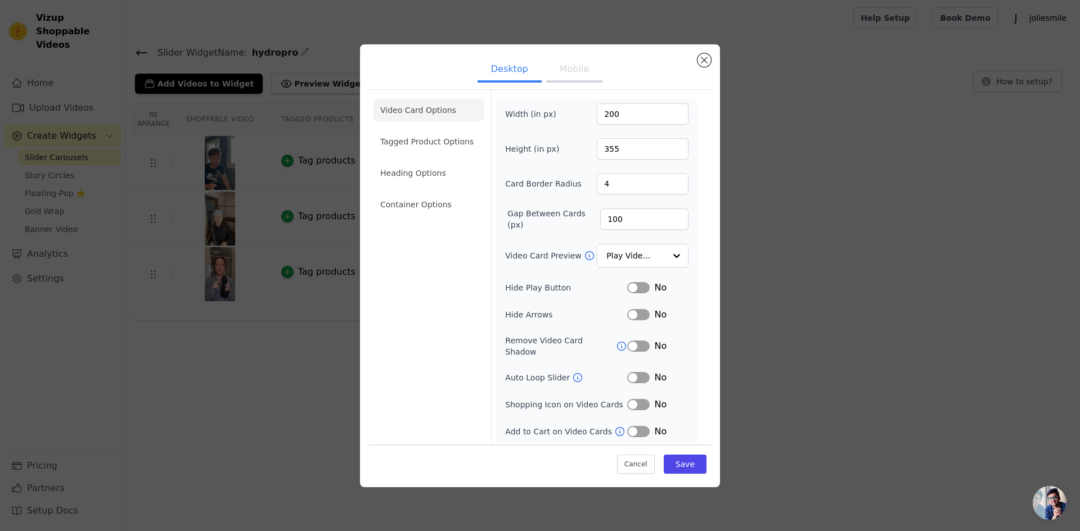
click at [564, 83] on button "Mobile" at bounding box center [574, 70] width 56 height 25
drag, startPoint x: 634, startPoint y: 219, endPoint x: 557, endPoint y: 219, distance: 77.6
click at [557, 219] on div "Gap Between Cards (px) 40" at bounding box center [596, 219] width 183 height 22
type input "100"
click at [672, 465] on button "Save" at bounding box center [685, 464] width 43 height 19
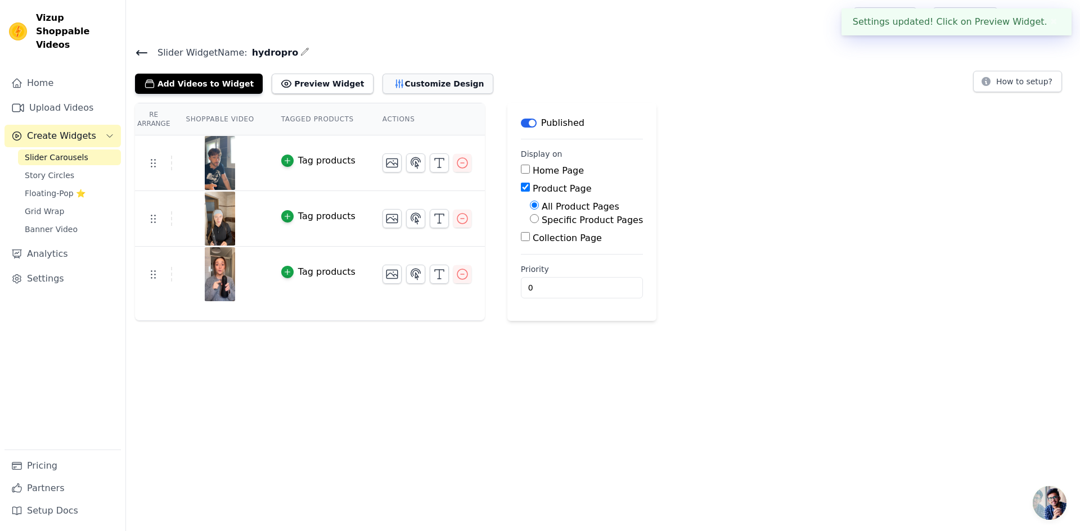
click at [393, 88] on button "Customize Design" at bounding box center [437, 84] width 111 height 20
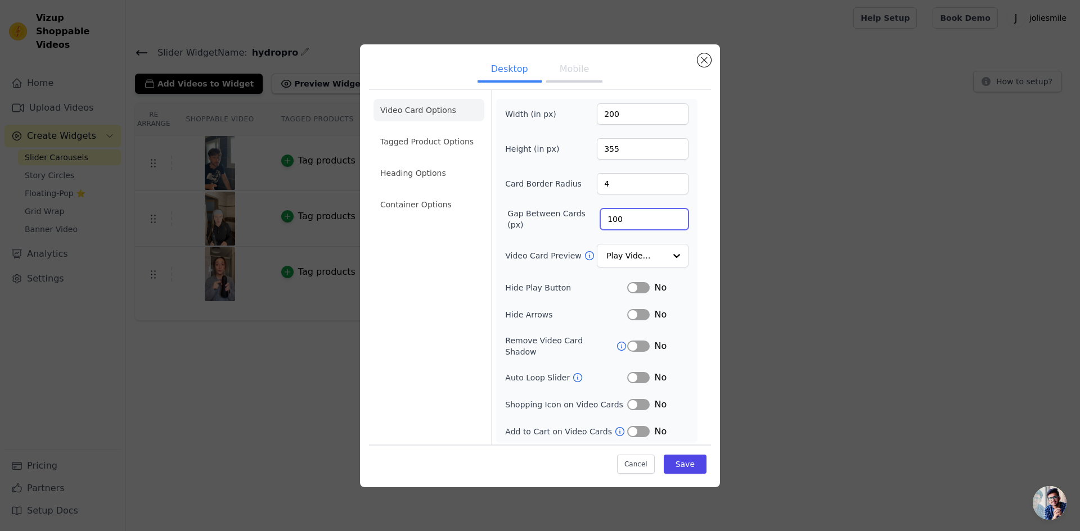
click at [636, 223] on input "100" at bounding box center [644, 219] width 88 height 21
type input "1000"
click at [684, 460] on button "Save" at bounding box center [685, 464] width 43 height 19
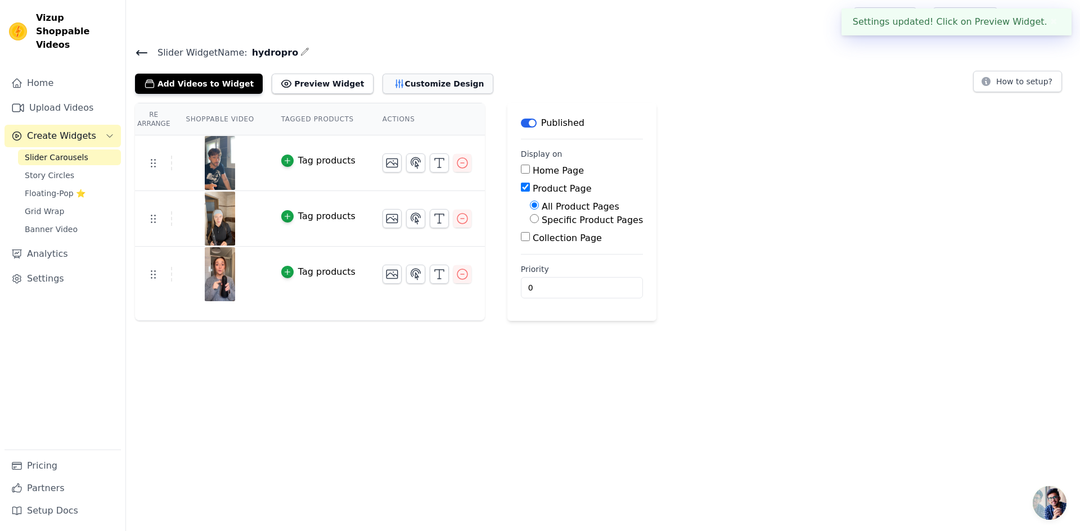
click at [415, 88] on button "Customize Design" at bounding box center [437, 84] width 111 height 20
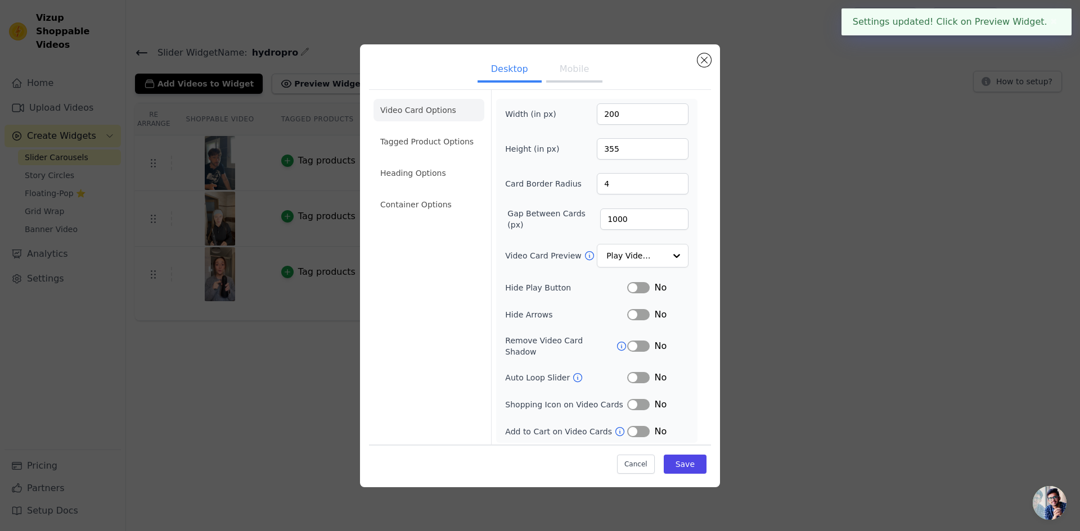
click at [565, 67] on button "Mobile" at bounding box center [574, 70] width 56 height 25
click at [639, 215] on input "100" at bounding box center [644, 219] width 88 height 21
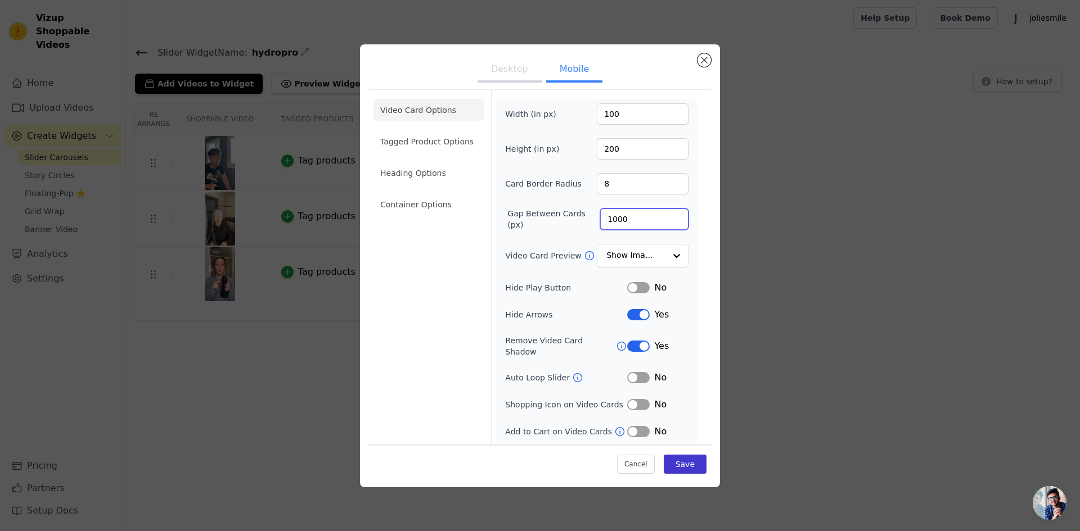
type input "1000"
click at [683, 458] on button "Save" at bounding box center [685, 464] width 43 height 19
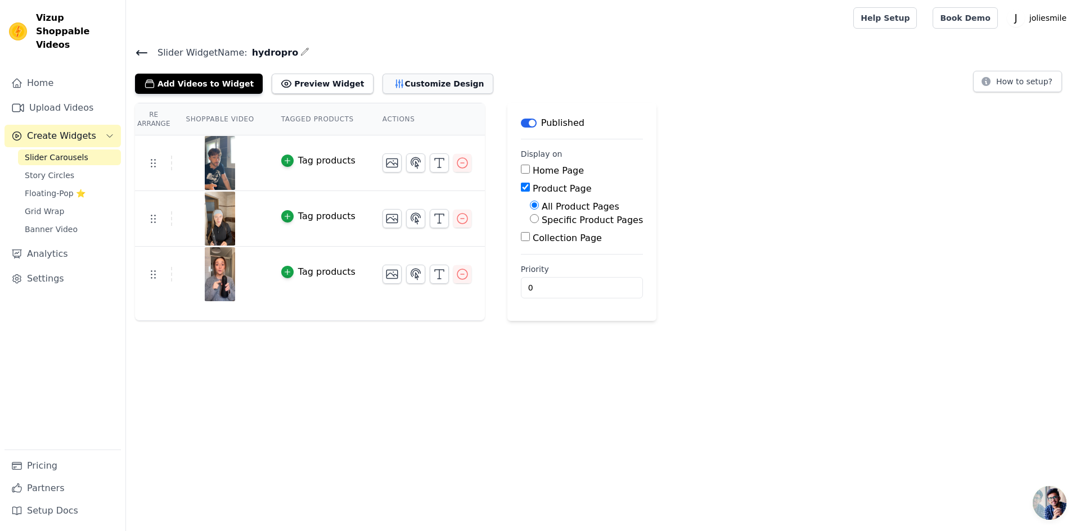
click at [389, 82] on button "Customize Design" at bounding box center [437, 84] width 111 height 20
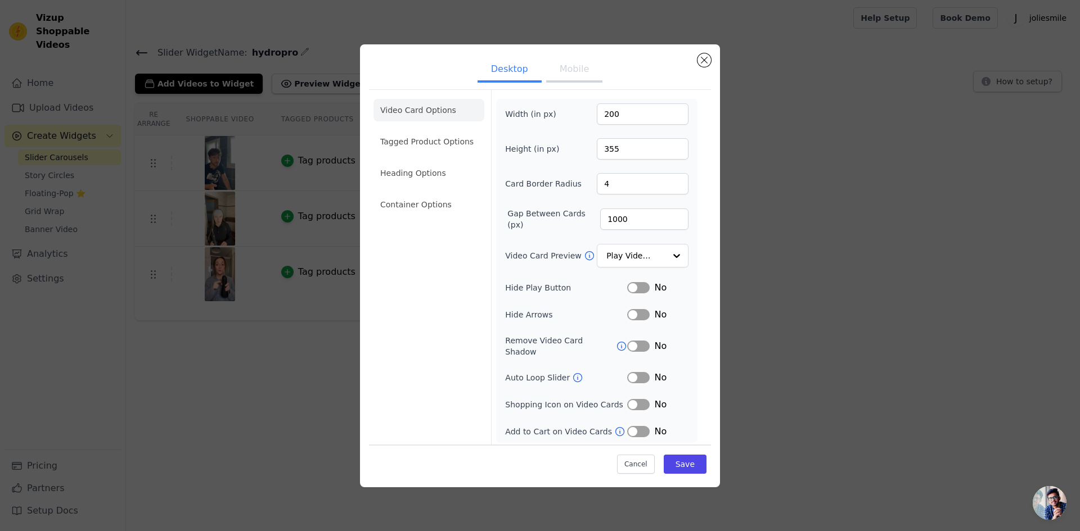
click at [573, 78] on button "Mobile" at bounding box center [574, 70] width 56 height 25
drag, startPoint x: 634, startPoint y: 217, endPoint x: 574, endPoint y: 209, distance: 60.1
click at [574, 209] on div "Gap Between Cards (px) 1000" at bounding box center [596, 219] width 183 height 22
type input "200"
click at [674, 463] on button "Save" at bounding box center [685, 464] width 43 height 19
